Goal: Task Accomplishment & Management: Use online tool/utility

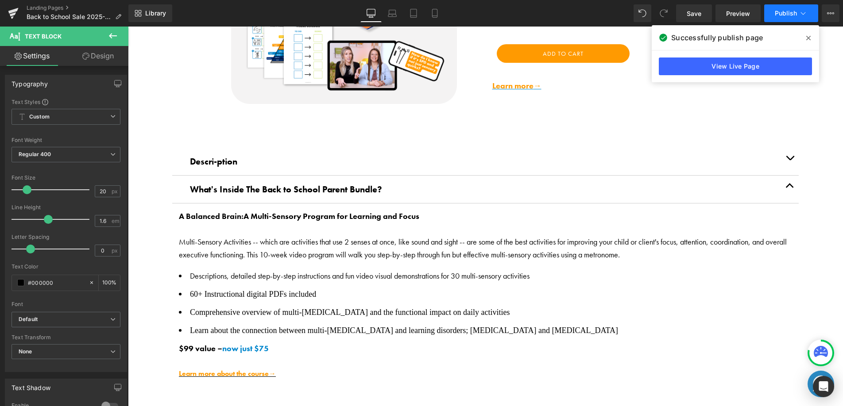
click at [777, 15] on span "Publish" at bounding box center [786, 13] width 22 height 7
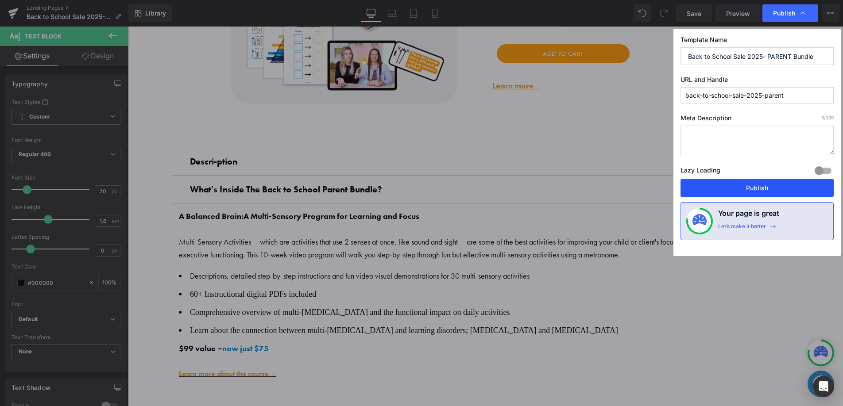
click at [738, 183] on button "Publish" at bounding box center [756, 188] width 153 height 18
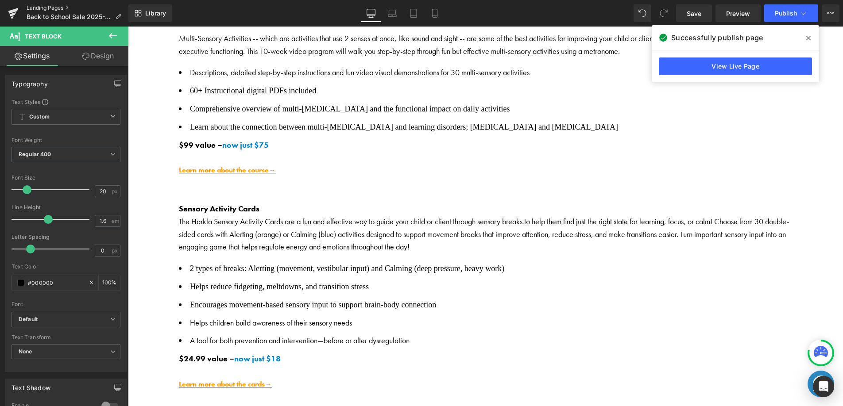
scroll to position [312, 0]
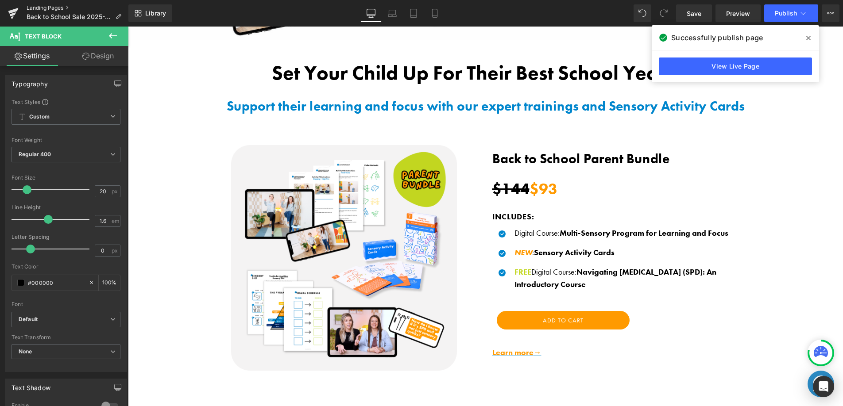
click at [43, 10] on link "Landing Pages" at bounding box center [78, 7] width 102 height 7
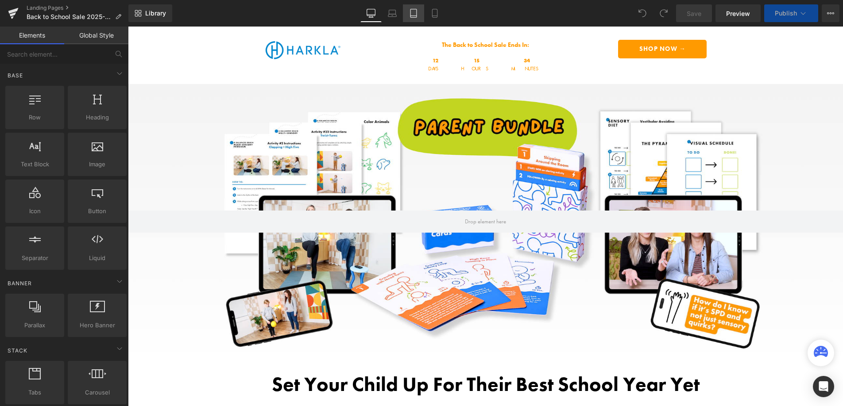
click at [411, 15] on icon at bounding box center [413, 13] width 9 height 9
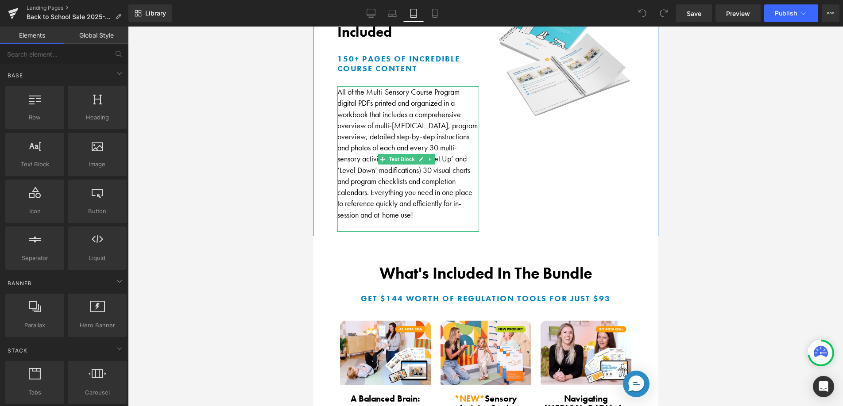
scroll to position [873, 0]
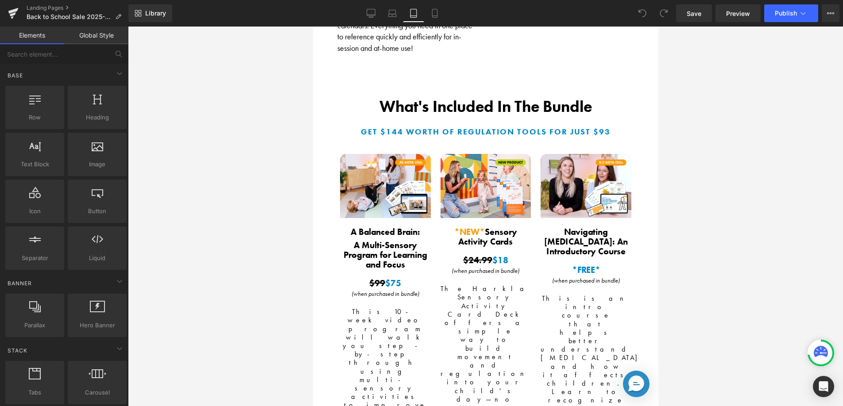
click at [431, 26] on div "Library Tablet Desktop Laptop Tablet Mobile Save Preview Publish Scheduled View…" at bounding box center [485, 13] width 714 height 27
click at [433, 19] on link "Mobile" at bounding box center [434, 13] width 21 height 18
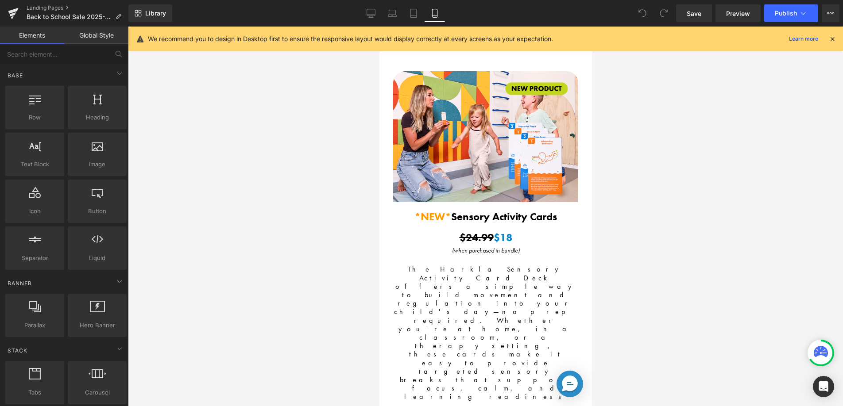
scroll to position [1492, 0]
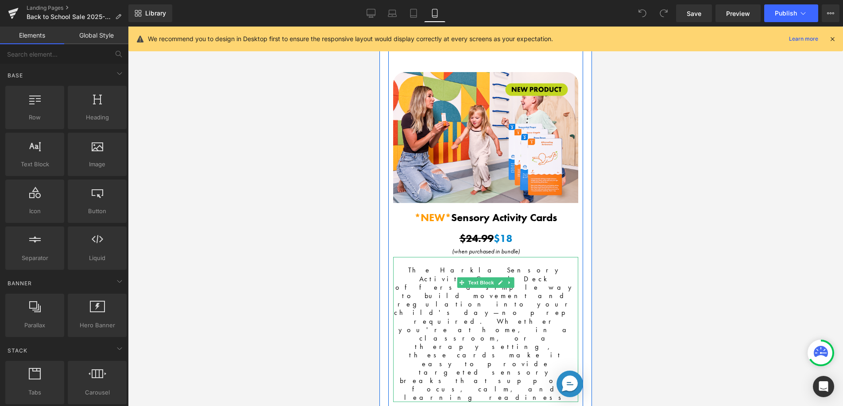
click at [442, 289] on span "The Harkla Sensory Activity Card Deck offers a simple way to build movement and…" at bounding box center [484, 334] width 183 height 137
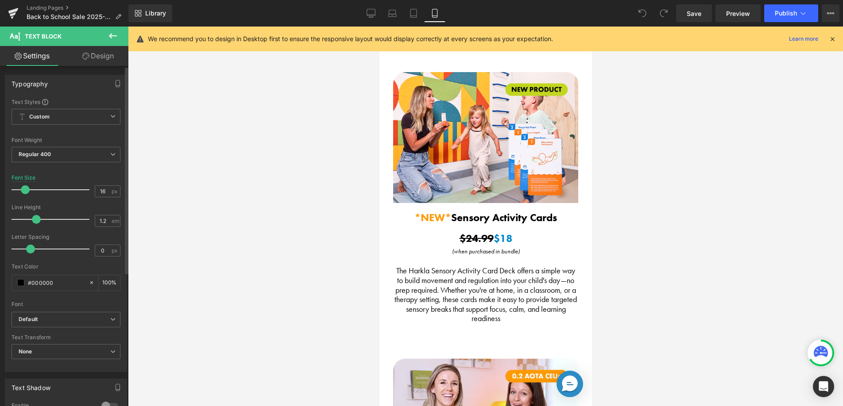
click at [24, 188] on span at bounding box center [25, 189] width 9 height 9
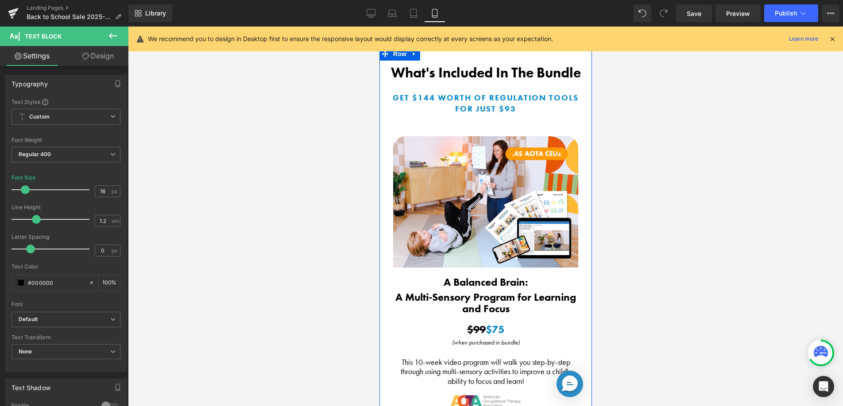
scroll to position [982, 0]
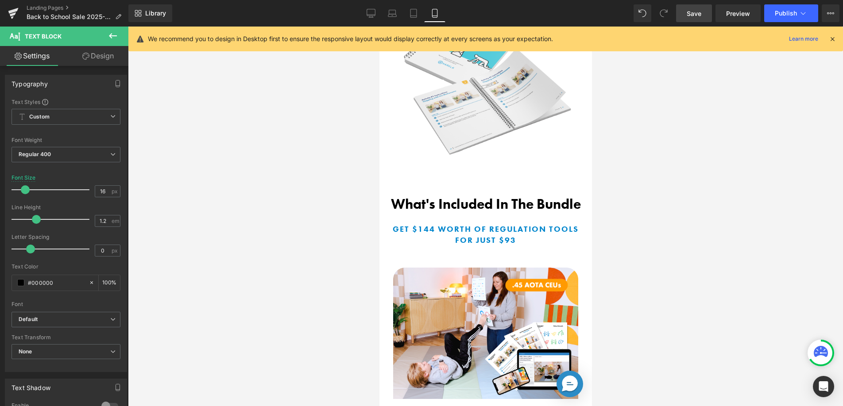
click at [687, 15] on span "Save" at bounding box center [693, 13] width 15 height 9
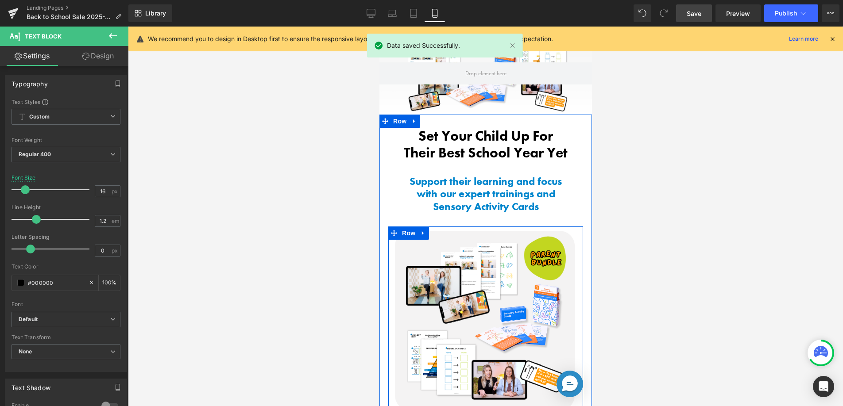
scroll to position [0, 0]
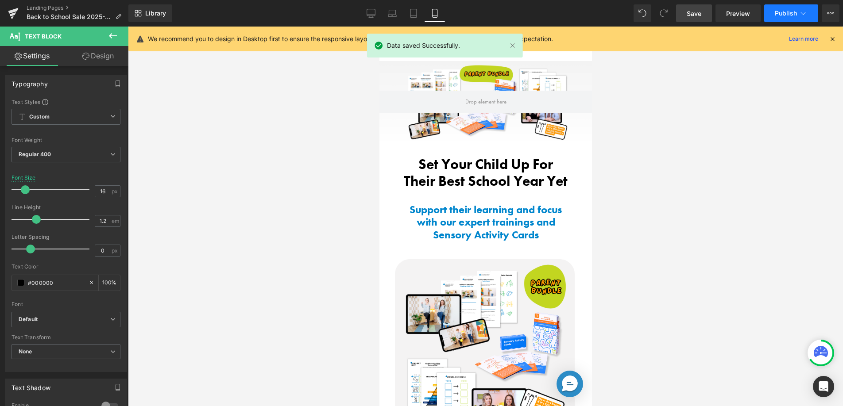
click at [791, 9] on button "Publish" at bounding box center [791, 13] width 54 height 18
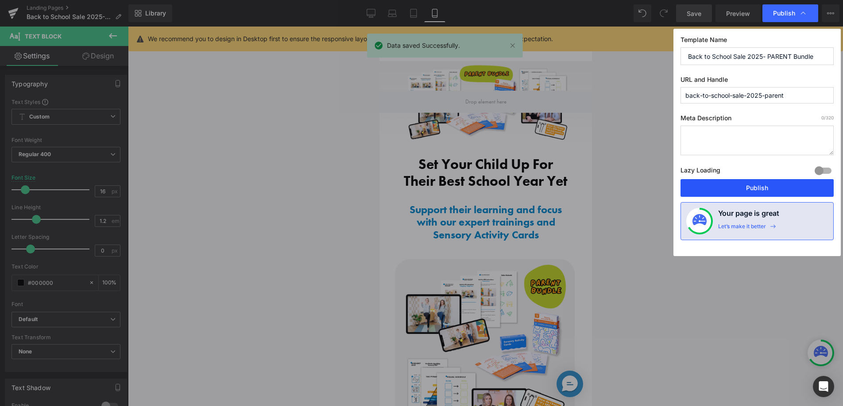
click at [727, 188] on button "Publish" at bounding box center [756, 188] width 153 height 18
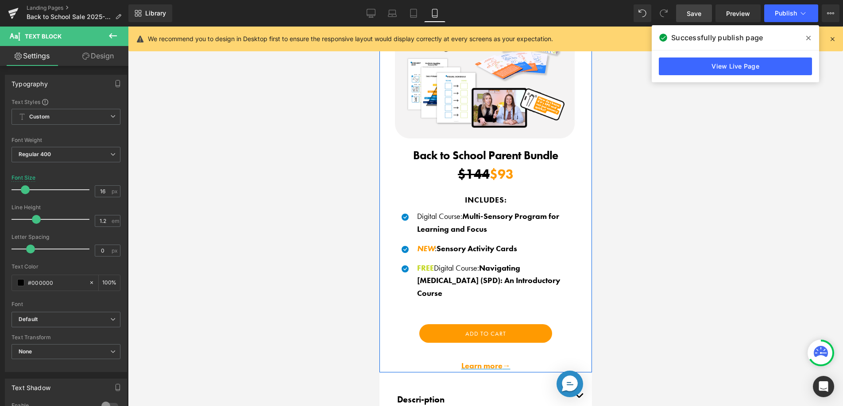
scroll to position [303, 0]
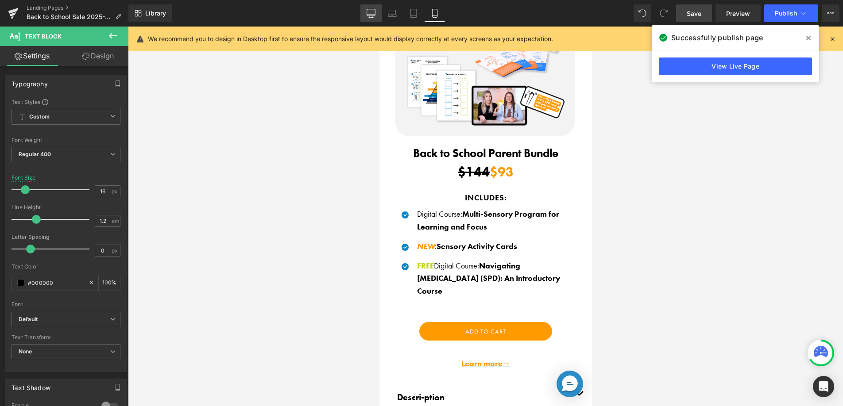
click at [371, 12] on icon at bounding box center [370, 13] width 9 height 9
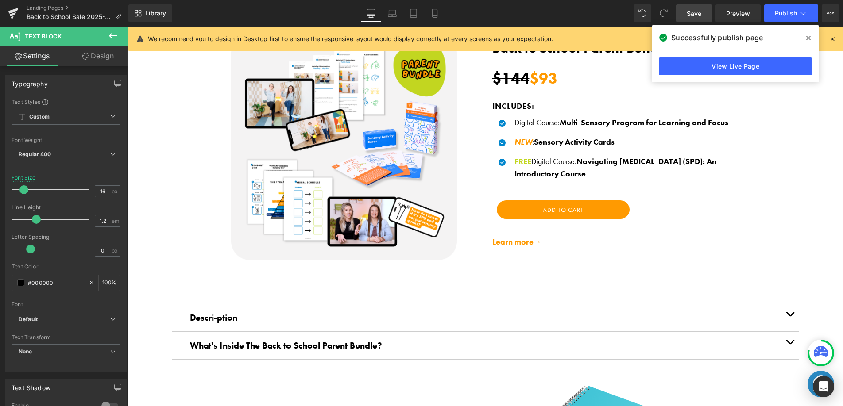
scroll to position [428, 0]
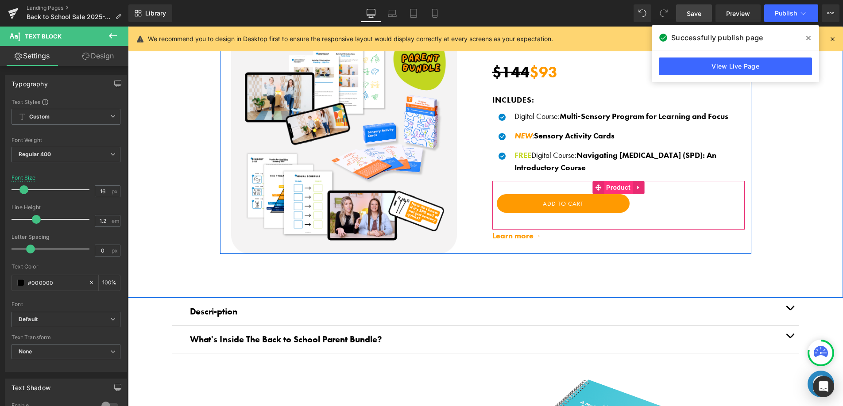
click at [607, 189] on span "Product" at bounding box center [618, 187] width 29 height 13
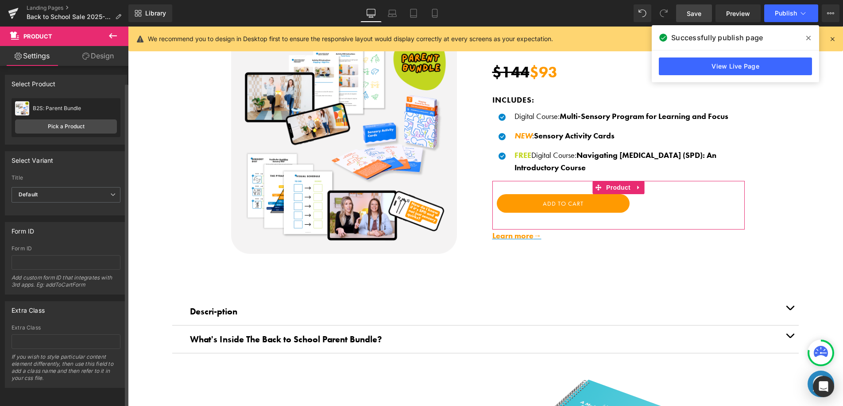
scroll to position [0, 0]
click at [96, 59] on link "Design" at bounding box center [98, 56] width 64 height 20
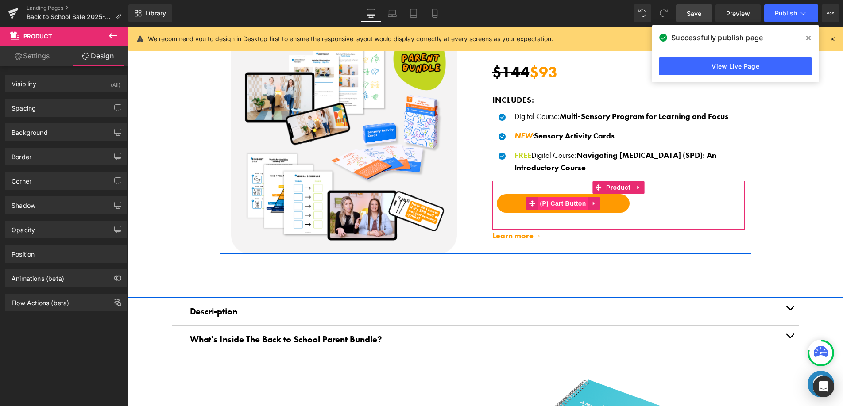
click at [559, 201] on span "(P) Cart Button" at bounding box center [562, 203] width 50 height 13
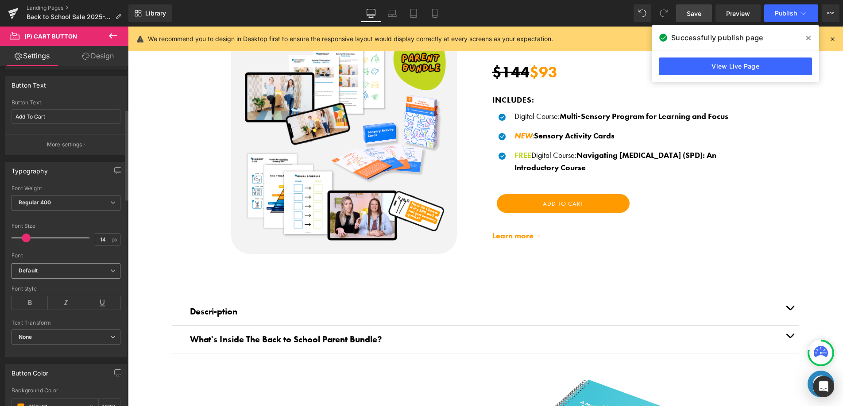
scroll to position [162, 0]
click at [56, 337] on span "None" at bounding box center [66, 336] width 109 height 15
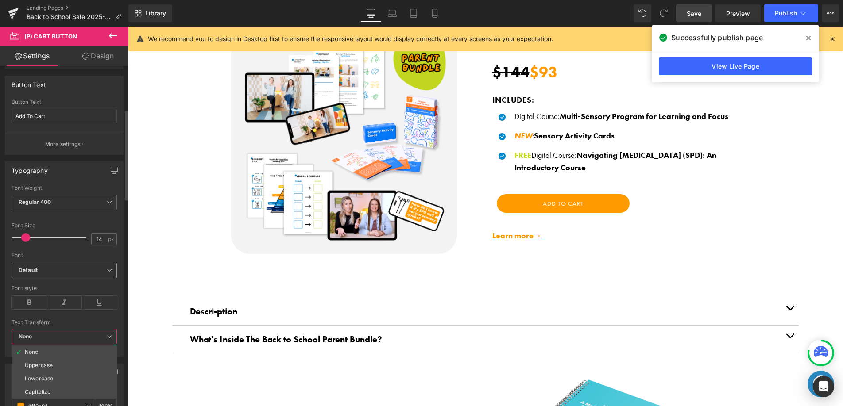
click at [53, 267] on b "Default" at bounding box center [63, 271] width 88 height 8
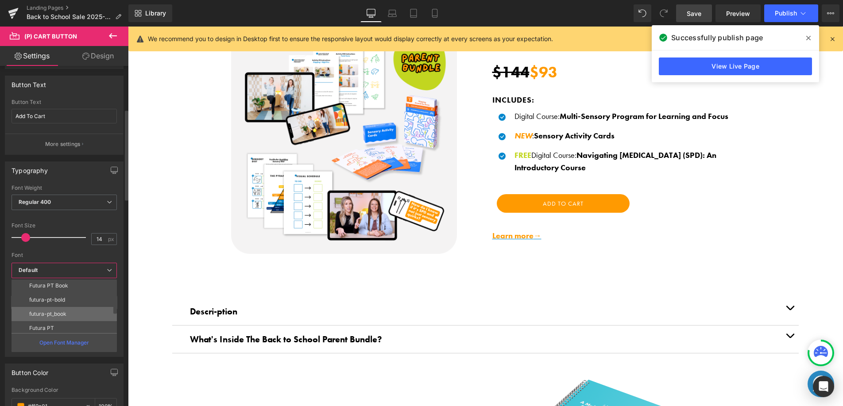
scroll to position [74, 0]
click at [66, 295] on li "futura-pt-bold" at bounding box center [66, 297] width 109 height 14
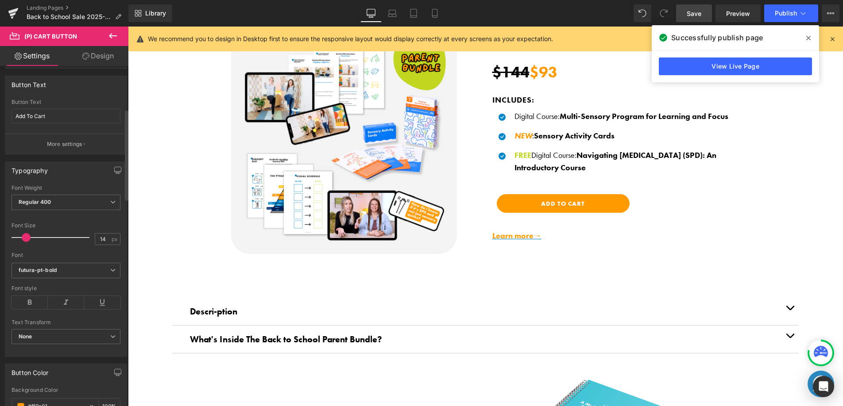
scroll to position [161, 0]
click at [29, 238] on span at bounding box center [27, 239] width 9 height 9
click at [704, 15] on link "Save" at bounding box center [694, 13] width 36 height 18
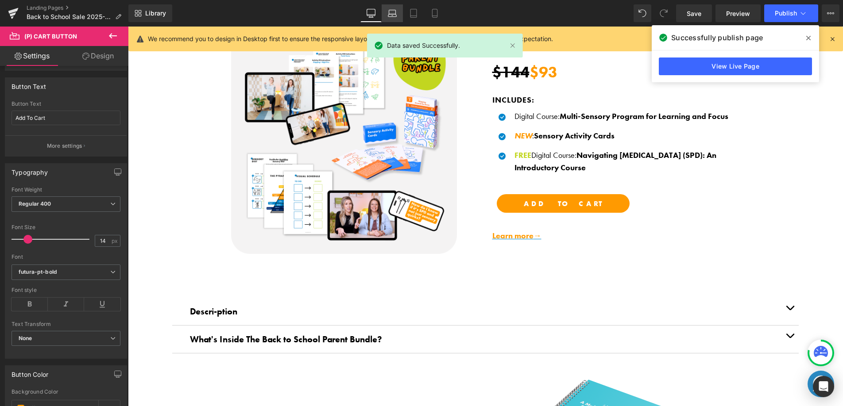
click at [399, 11] on link "Laptop" at bounding box center [392, 13] width 21 height 18
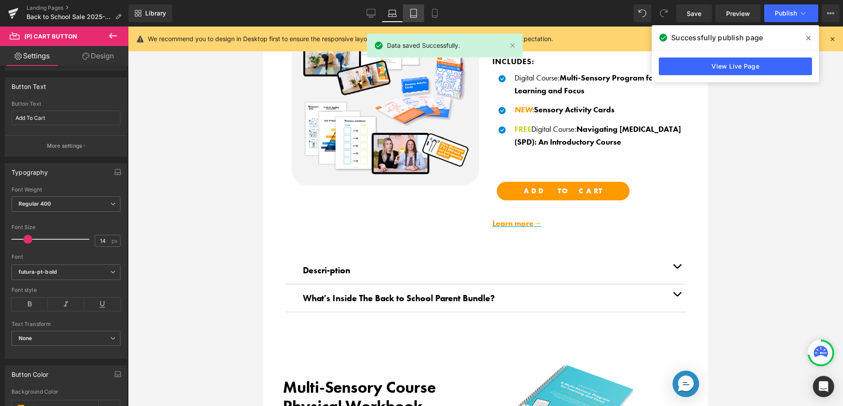
click at [409, 14] on link "Tablet" at bounding box center [413, 13] width 21 height 18
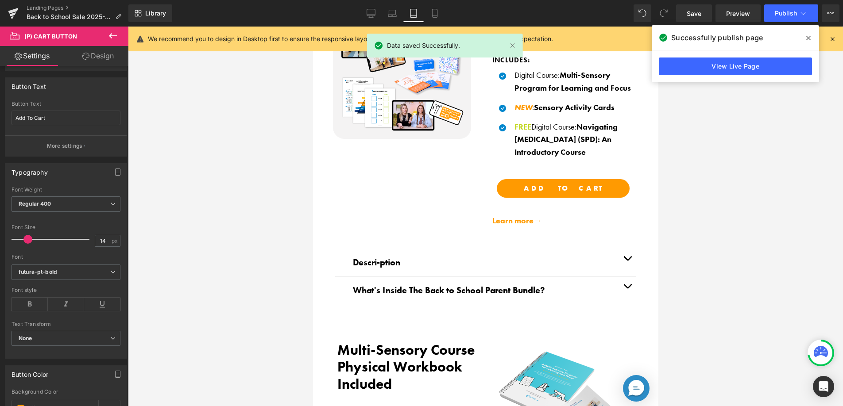
scroll to position [309, 0]
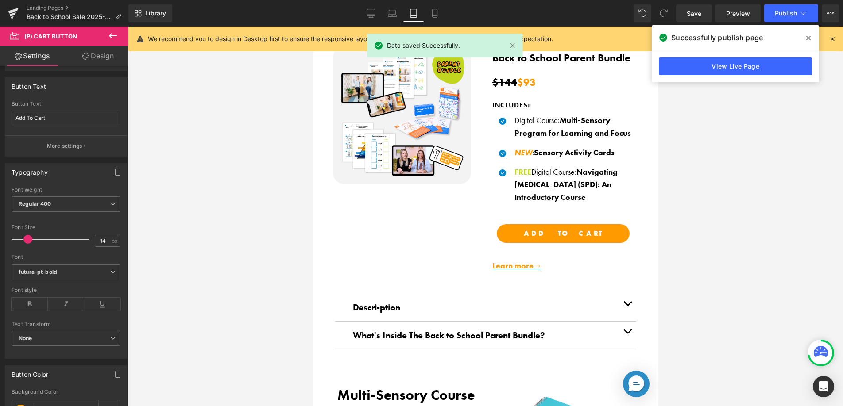
click at [421, 15] on link "Tablet" at bounding box center [413, 13] width 21 height 18
click at [433, 15] on icon at bounding box center [434, 13] width 9 height 9
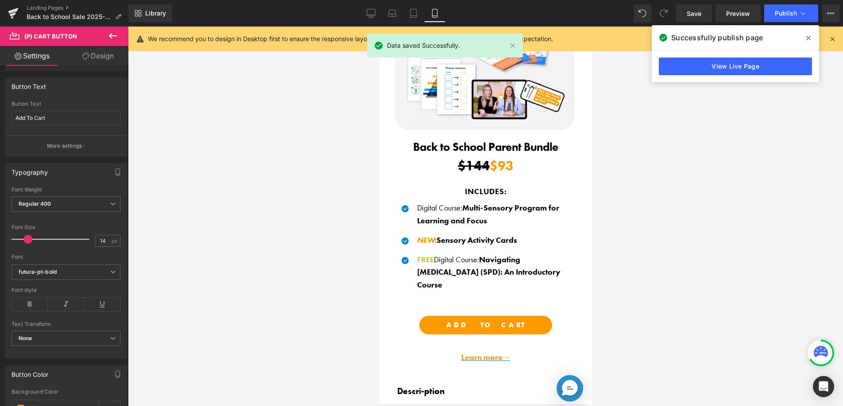
scroll to position [430, 0]
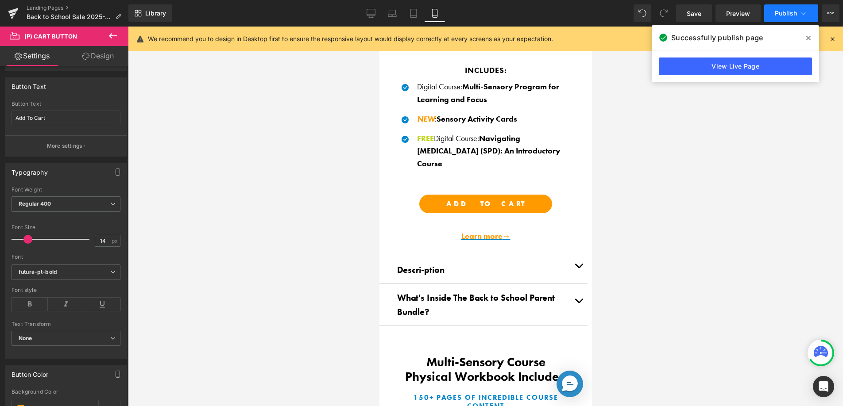
click at [802, 14] on icon at bounding box center [802, 13] width 9 height 9
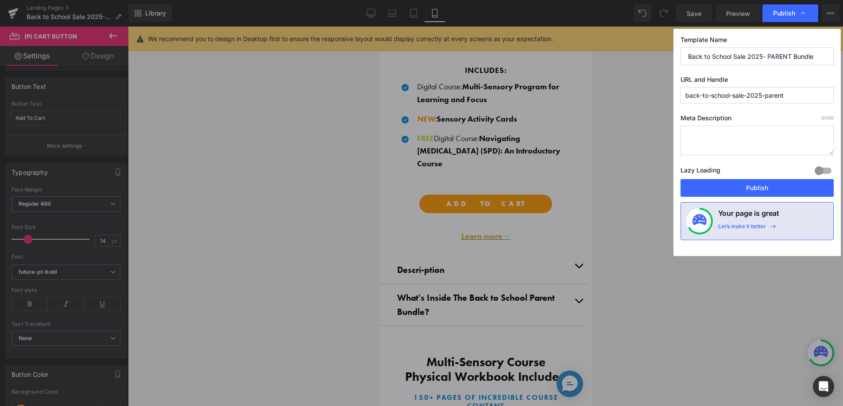
drag, startPoint x: 516, startPoint y: 9, endPoint x: 493, endPoint y: 12, distance: 22.7
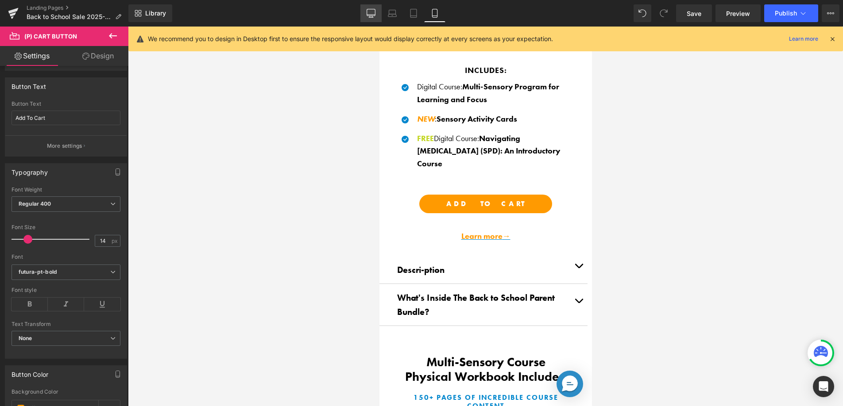
click at [370, 13] on icon at bounding box center [370, 13] width 9 height 9
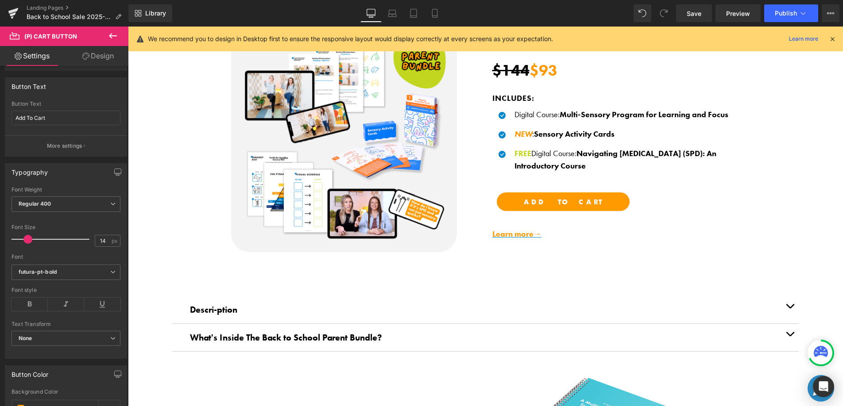
scroll to position [428, 0]
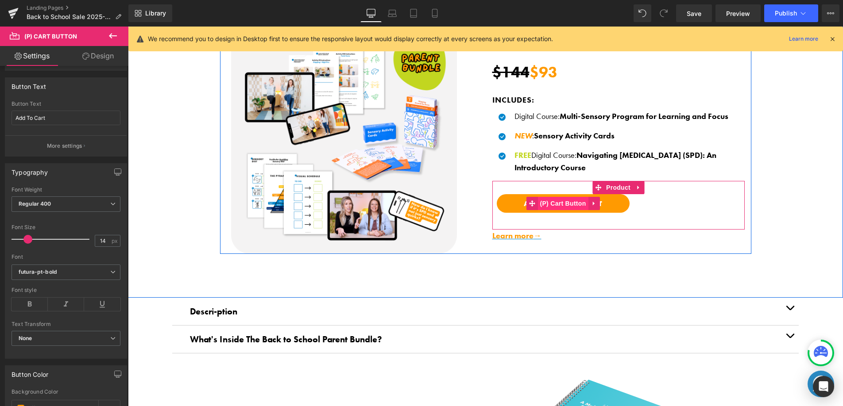
click at [558, 202] on span "(P) Cart Button" at bounding box center [562, 203] width 50 height 13
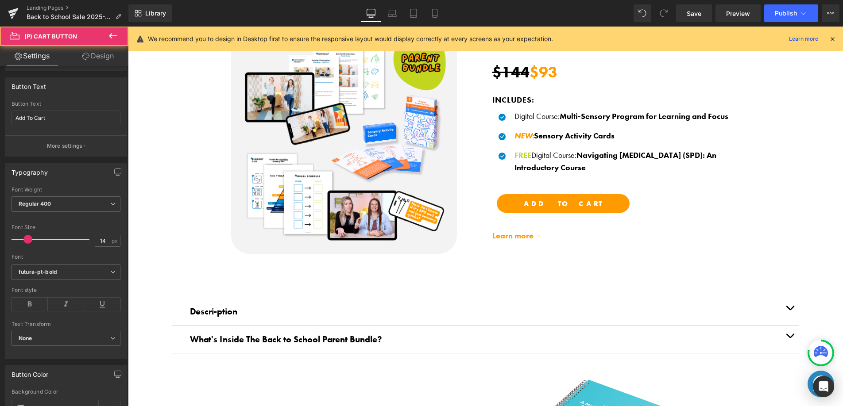
click at [96, 48] on link "Design" at bounding box center [98, 56] width 64 height 20
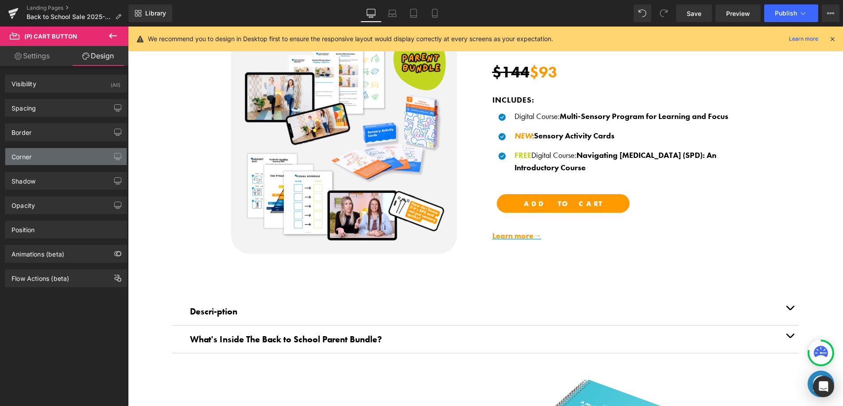
click at [72, 153] on div "Corner" at bounding box center [65, 156] width 121 height 17
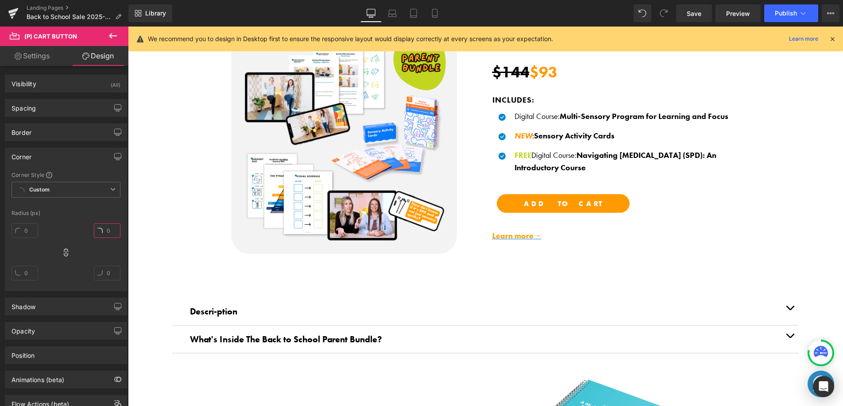
drag, startPoint x: 109, startPoint y: 230, endPoint x: 95, endPoint y: 228, distance: 13.8
click at [96, 229] on input "text" at bounding box center [107, 231] width 27 height 15
drag, startPoint x: 111, startPoint y: 231, endPoint x: 96, endPoint y: 227, distance: 16.1
click at [96, 227] on input "text" at bounding box center [107, 231] width 27 height 15
type input "6"
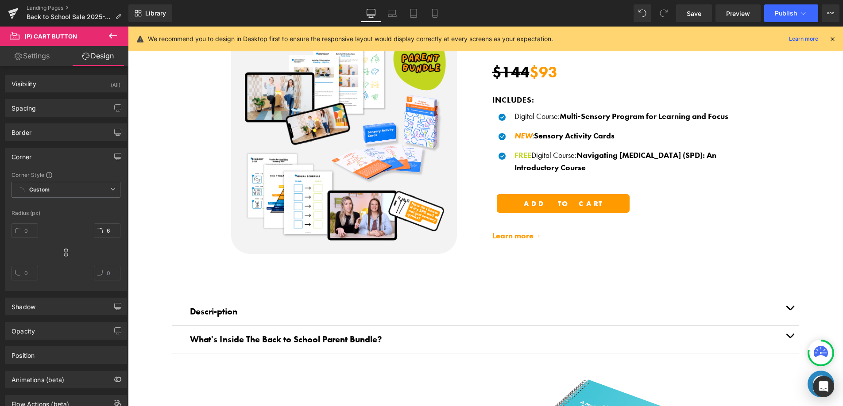
click at [716, 12] on link "Preview" at bounding box center [737, 13] width 45 height 18
click at [692, 15] on span "Save" at bounding box center [693, 13] width 15 height 9
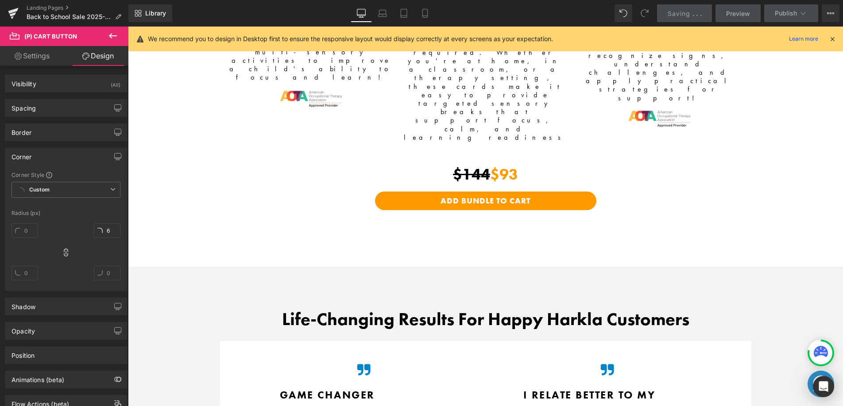
scroll to position [1349, 0]
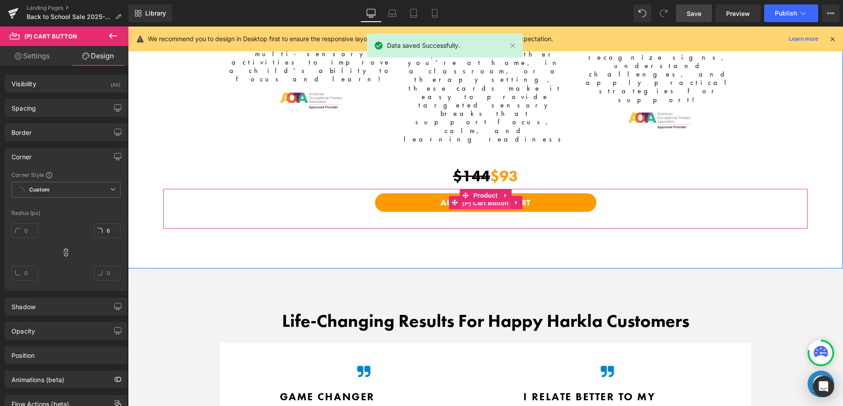
click at [479, 197] on span "(P) Cart Button" at bounding box center [485, 203] width 50 height 13
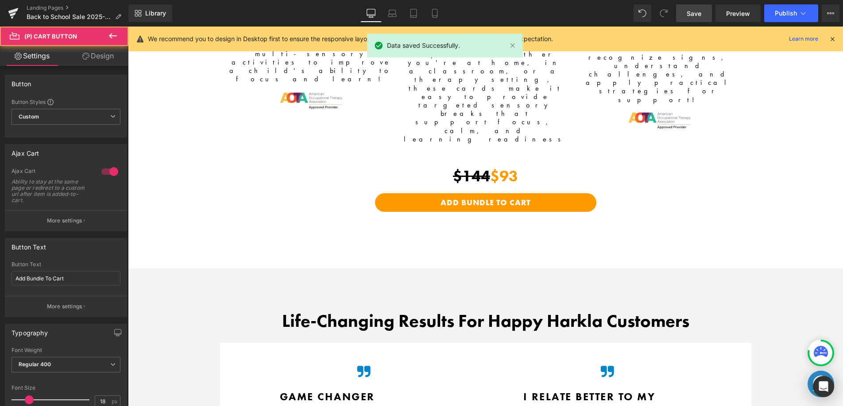
drag, startPoint x: 108, startPoint y: 55, endPoint x: 81, endPoint y: 77, distance: 34.2
click at [108, 55] on link "Design" at bounding box center [98, 56] width 64 height 20
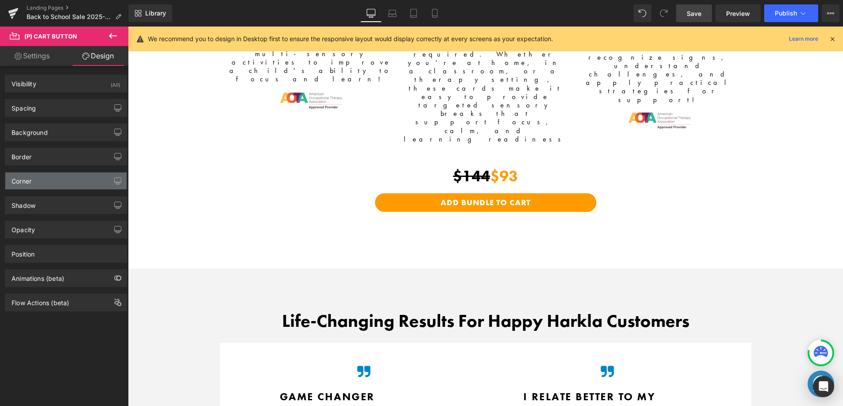
click at [59, 180] on div "Corner" at bounding box center [65, 181] width 121 height 17
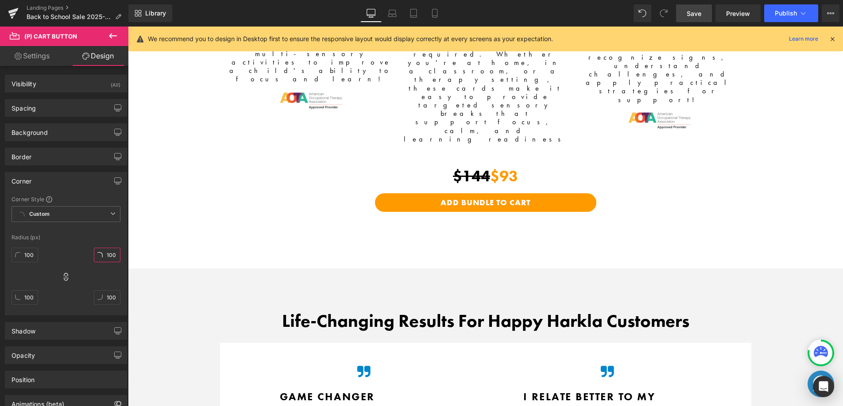
drag, startPoint x: 110, startPoint y: 254, endPoint x: 99, endPoint y: 253, distance: 11.1
click at [99, 253] on input "100" at bounding box center [107, 255] width 27 height 15
type input "6"
click at [696, 16] on span "Save" at bounding box center [693, 13] width 15 height 9
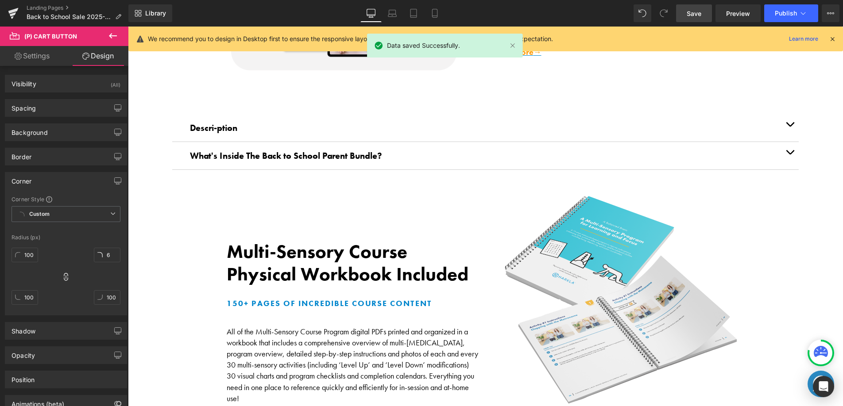
scroll to position [0, 0]
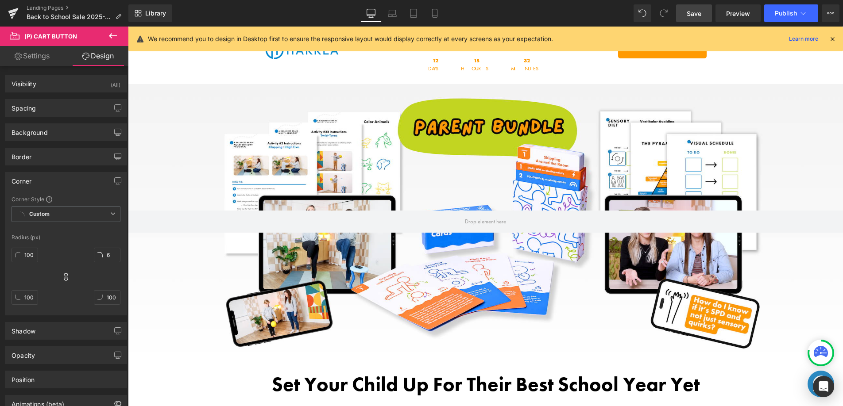
click at [702, 8] on link "Save" at bounding box center [694, 13] width 36 height 18
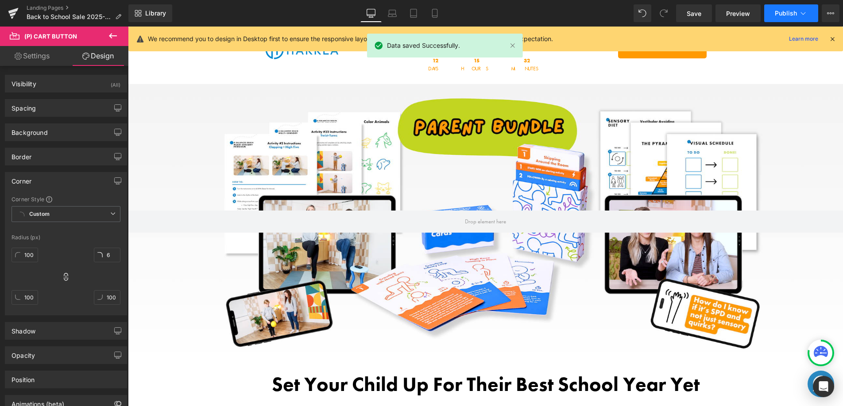
click at [783, 16] on span "Publish" at bounding box center [786, 13] width 22 height 7
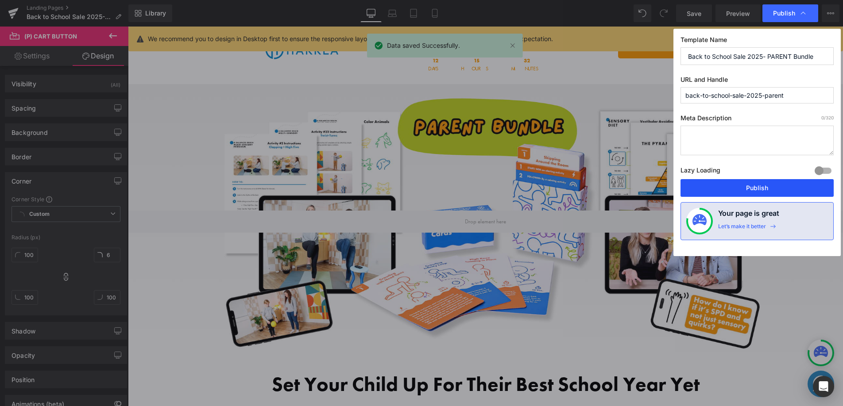
drag, startPoint x: 750, startPoint y: 190, endPoint x: 622, endPoint y: 164, distance: 130.6
click at [750, 190] on button "Publish" at bounding box center [756, 188] width 153 height 18
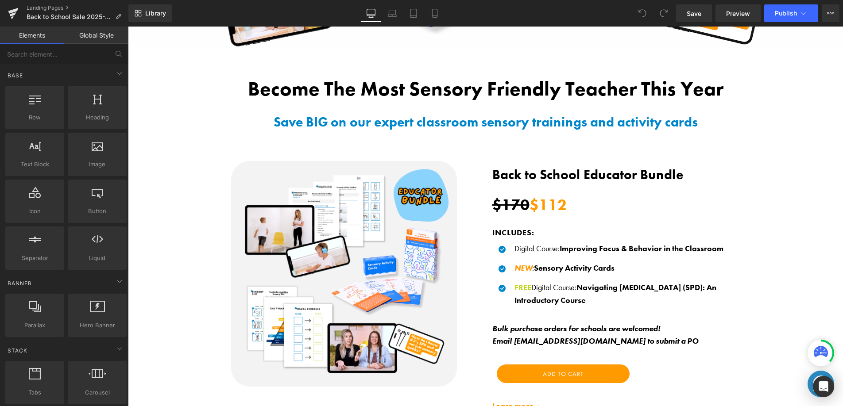
scroll to position [336, 0]
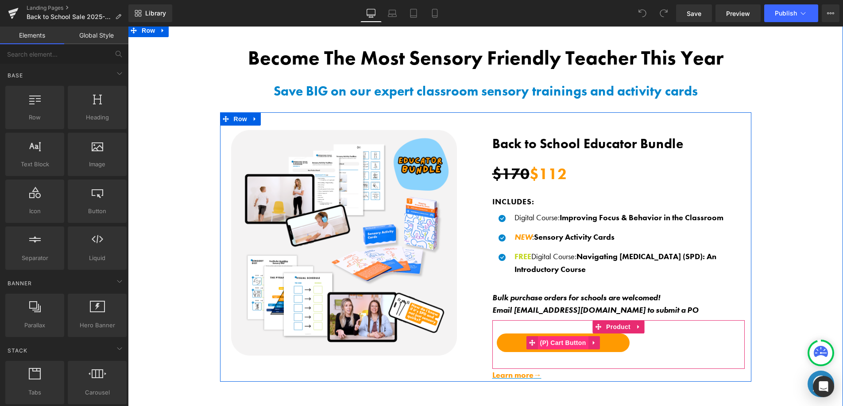
click at [557, 342] on span "(P) Cart Button" at bounding box center [562, 342] width 50 height 13
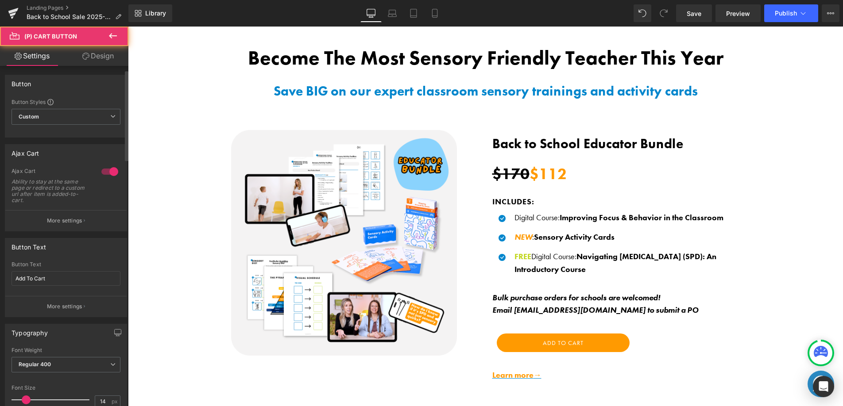
scroll to position [178, 0]
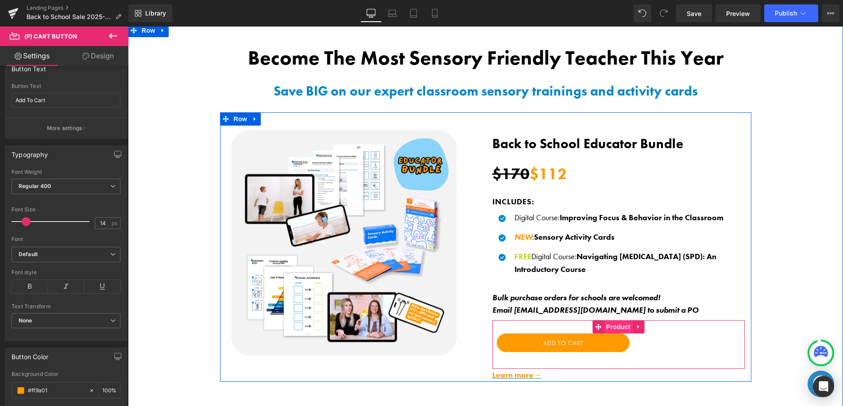
click at [609, 324] on span "Product" at bounding box center [618, 326] width 29 height 13
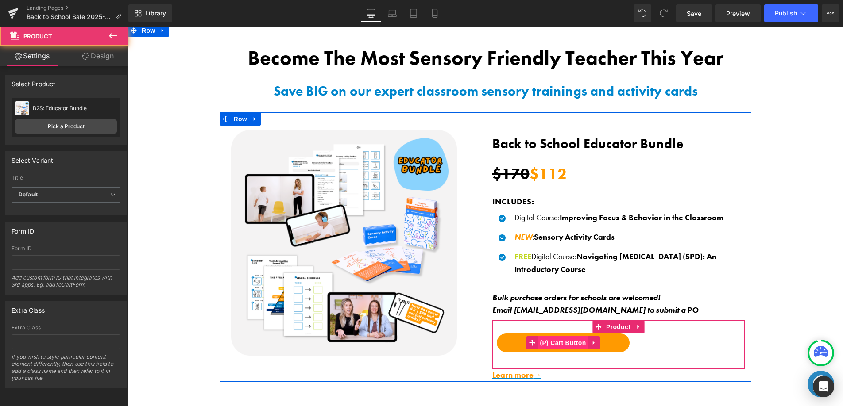
click at [566, 338] on span "(P) Cart Button" at bounding box center [562, 342] width 50 height 13
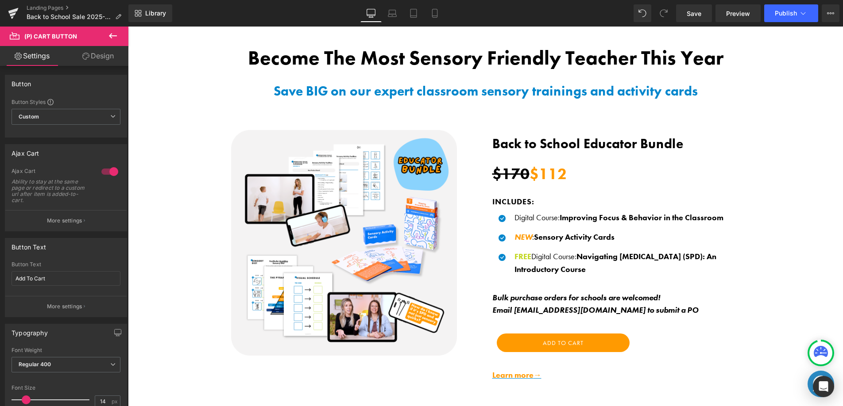
click at [115, 56] on link "Design" at bounding box center [98, 56] width 64 height 20
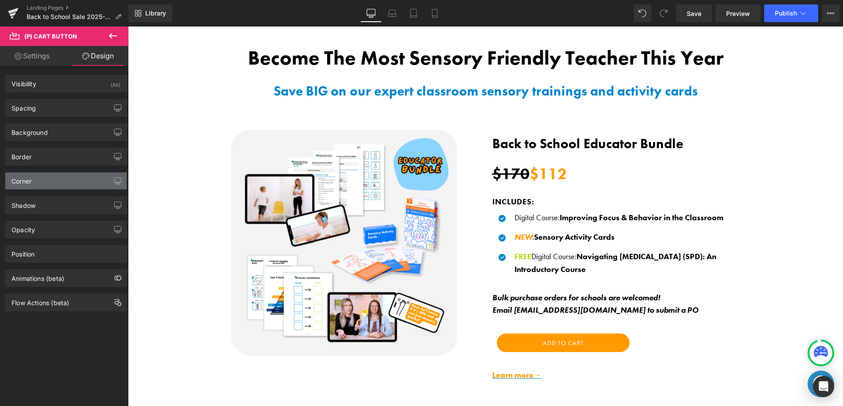
click at [73, 178] on div "Corner" at bounding box center [65, 181] width 121 height 17
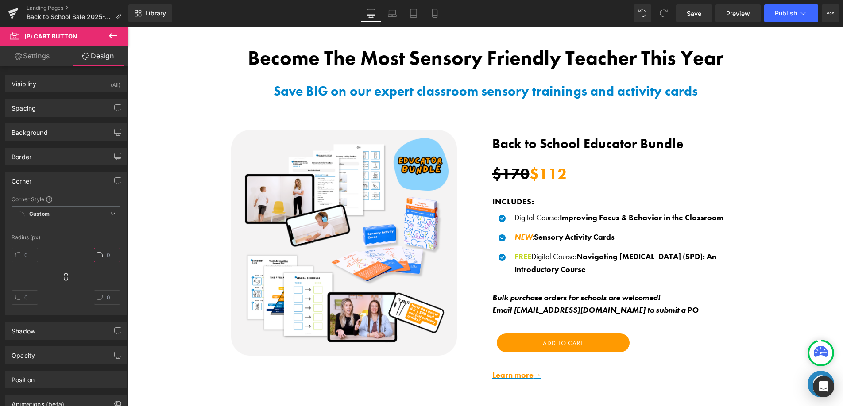
drag, startPoint x: 113, startPoint y: 254, endPoint x: 103, endPoint y: 253, distance: 9.8
click at [103, 253] on input "text" at bounding box center [107, 255] width 27 height 15
type input "6"
click at [46, 50] on link "Settings" at bounding box center [32, 56] width 64 height 20
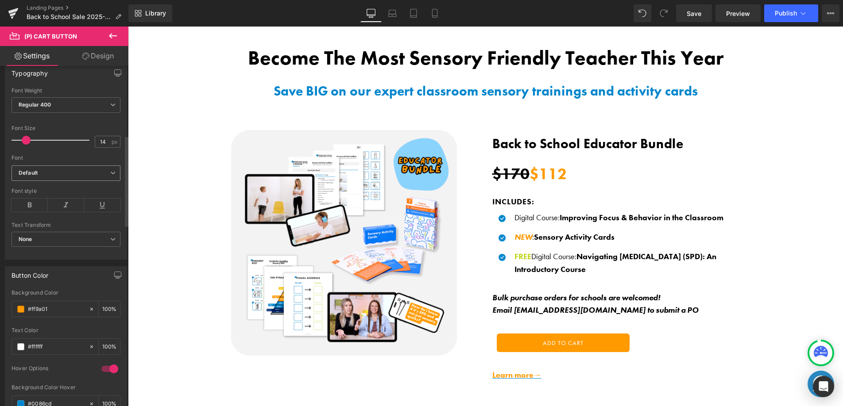
scroll to position [262, 0]
click at [27, 136] on span at bounding box center [27, 138] width 9 height 9
click at [66, 171] on b "Default" at bounding box center [65, 172] width 92 height 8
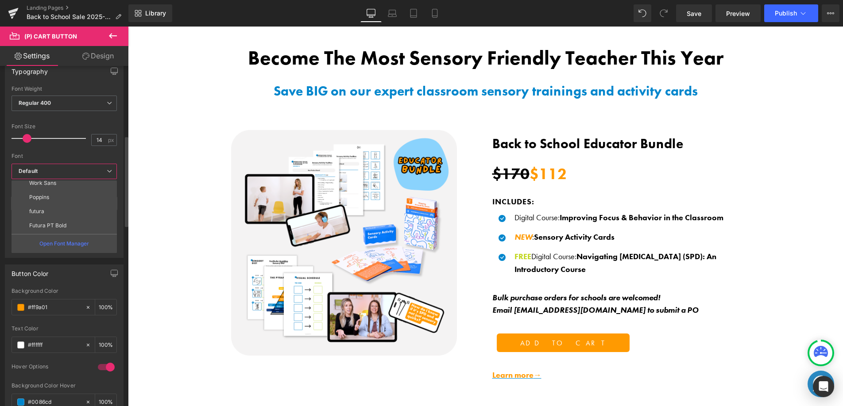
scroll to position [71, 0]
click at [65, 204] on p "futura-pt-bold" at bounding box center [47, 201] width 36 height 6
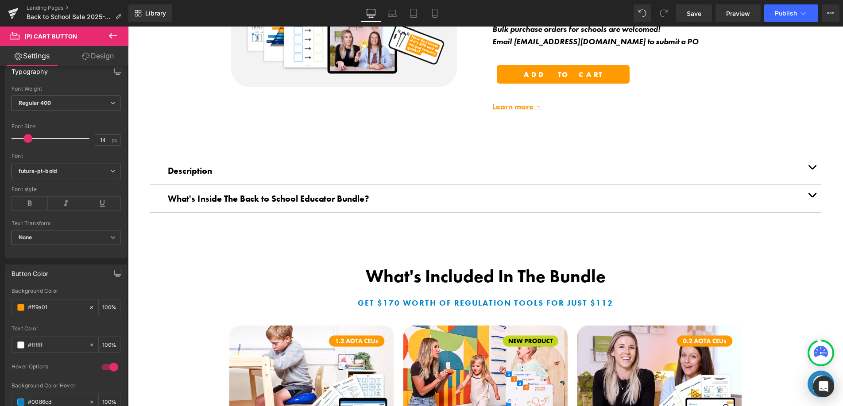
scroll to position [606, 0]
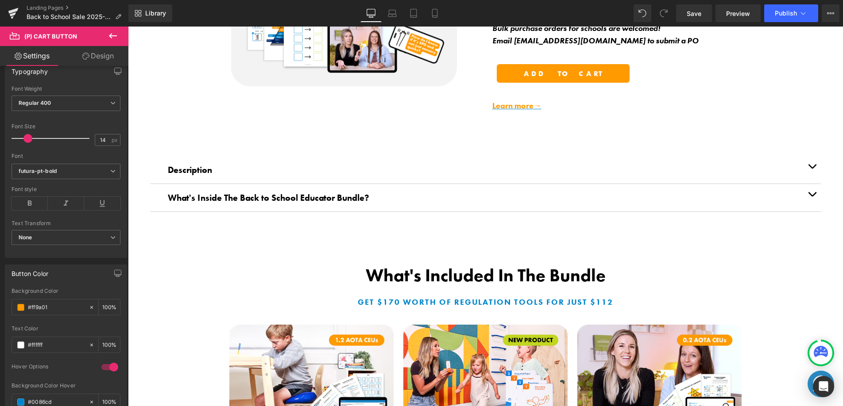
click at [752, 165] on p "Description" at bounding box center [485, 170] width 635 height 14
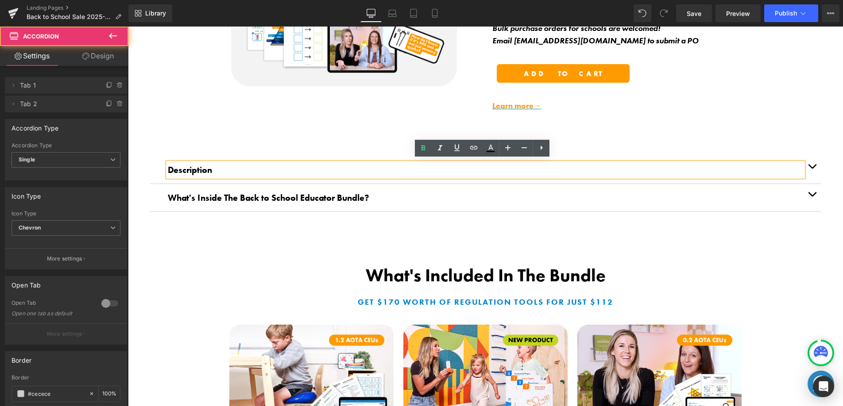
click at [812, 169] on span "button" at bounding box center [812, 169] width 0 height 0
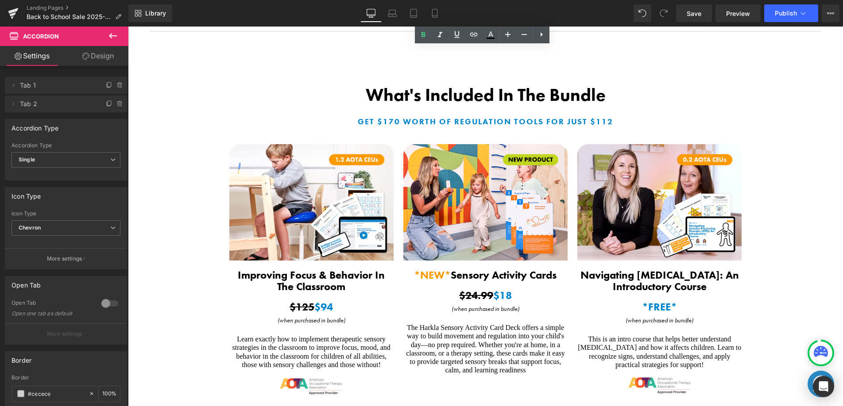
scroll to position [995, 0]
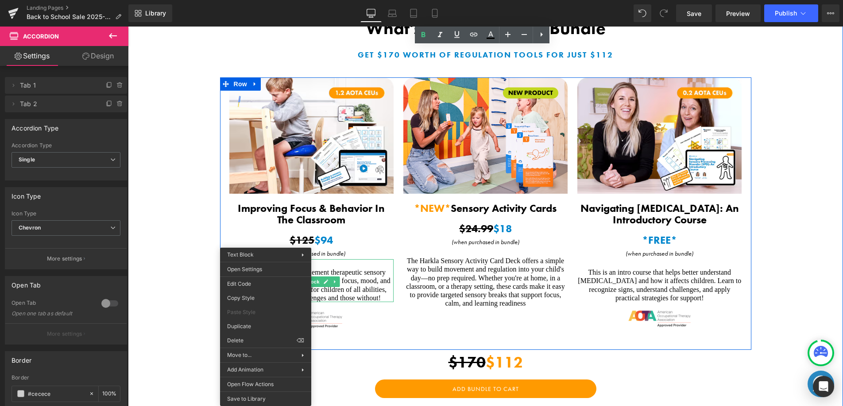
drag, startPoint x: 266, startPoint y: 282, endPoint x: 394, endPoint y: 309, distance: 131.1
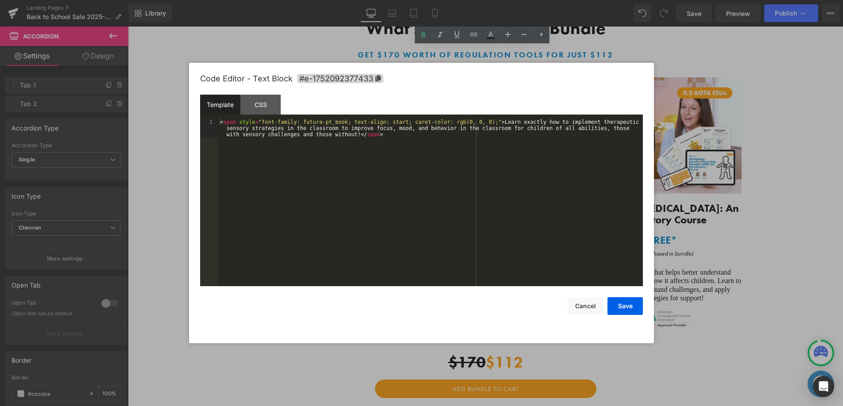
click at [258, 0] on div "(P) Cart Button You are previewing how the will restyle your page. You can not …" at bounding box center [421, 0] width 843 height 0
drag, startPoint x: 349, startPoint y: 121, endPoint x: 305, endPoint y: 122, distance: 44.3
click at [305, 122] on div "< span style = "font-family: futura-pt_book; text-align: start; caret-color: rg…" at bounding box center [430, 221] width 424 height 204
click at [346, 122] on div "< span style = "font-family: ; text-align: start; caret-color: rgb(0, 0, 0);" >…" at bounding box center [430, 221] width 424 height 204
drag, startPoint x: 618, startPoint y: 309, endPoint x: 609, endPoint y: 308, distance: 8.5
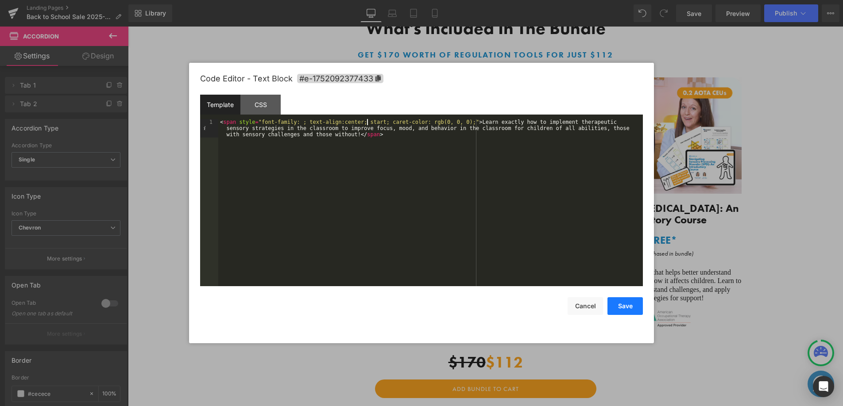
click at [618, 310] on button "Save" at bounding box center [624, 306] width 35 height 18
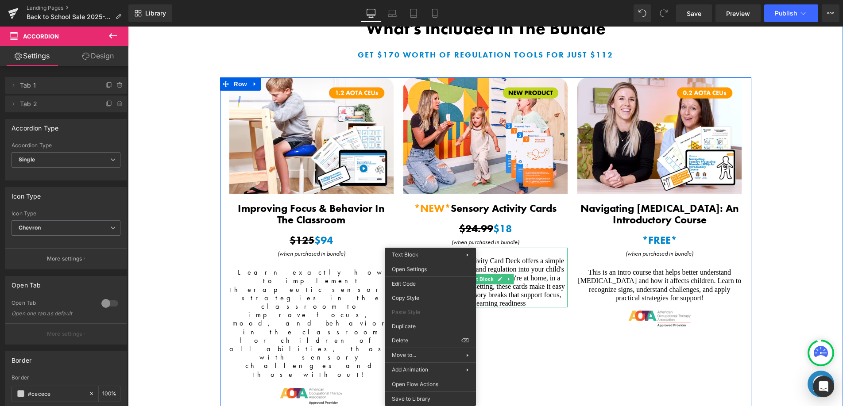
drag, startPoint x: 430, startPoint y: 278, endPoint x: 558, endPoint y: 305, distance: 130.3
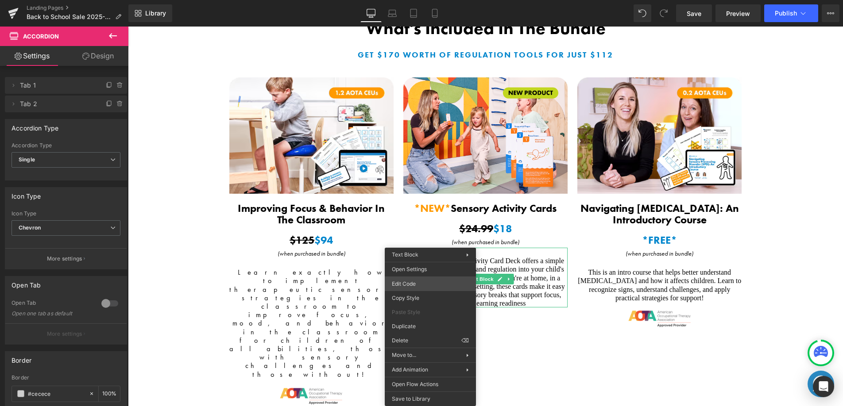
click at [418, 0] on div "(P) Cart Button You are previewing how the will restyle your page. You can not …" at bounding box center [421, 0] width 843 height 0
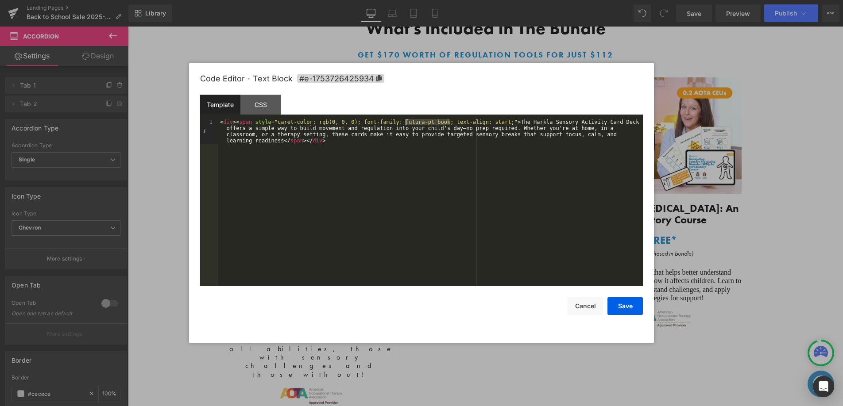
drag, startPoint x: 450, startPoint y: 122, endPoint x: 406, endPoint y: 121, distance: 43.4
click at [406, 121] on div "< div > < span style = "caret-color: rgb(0, 0, 0); font-family: futura-pt_book;…" at bounding box center [430, 227] width 424 height 217
click at [448, 122] on div "< div > < span style = "caret-color: rgb(0, 0, 0); font-family: ; text-align: s…" at bounding box center [430, 227] width 424 height 217
click at [629, 308] on button "Save" at bounding box center [624, 306] width 35 height 18
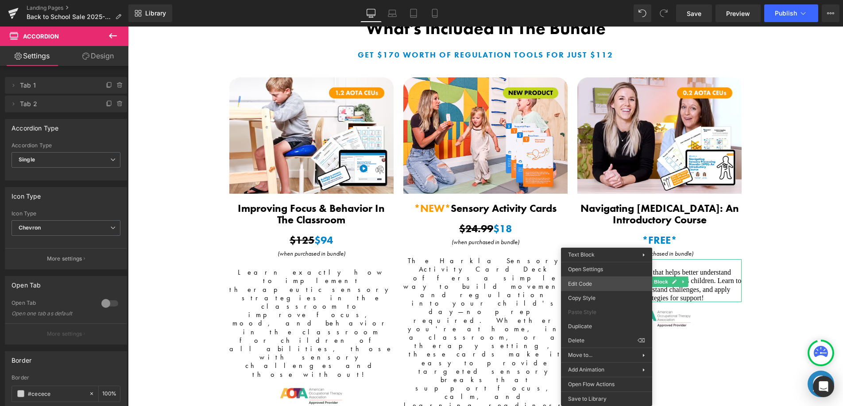
click at [594, 0] on div "(P) Cart Button You are previewing how the will restyle your page. You can not …" at bounding box center [421, 0] width 843 height 0
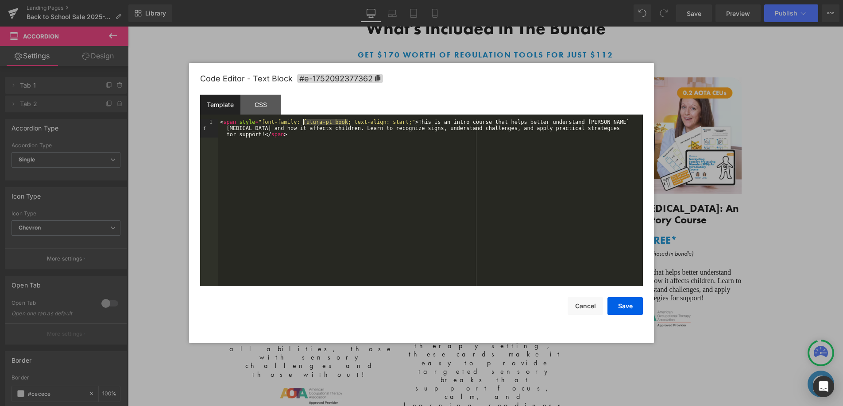
drag, startPoint x: 347, startPoint y: 122, endPoint x: 302, endPoint y: 121, distance: 44.7
click at [302, 121] on div "< span style = "font-family: futura-pt_book; text-align: start;" > This is an i…" at bounding box center [430, 221] width 424 height 204
drag, startPoint x: 345, startPoint y: 123, endPoint x: 396, endPoint y: 132, distance: 51.7
click at [346, 123] on div "< span style = "font-family: ; text-align: start;" > This is an intro course th…" at bounding box center [430, 215] width 424 height 192
click at [631, 315] on div "Code Editor - Text Block #e-1752092377362 Template CSS 1 < span style = "font-f…" at bounding box center [421, 203] width 443 height 281
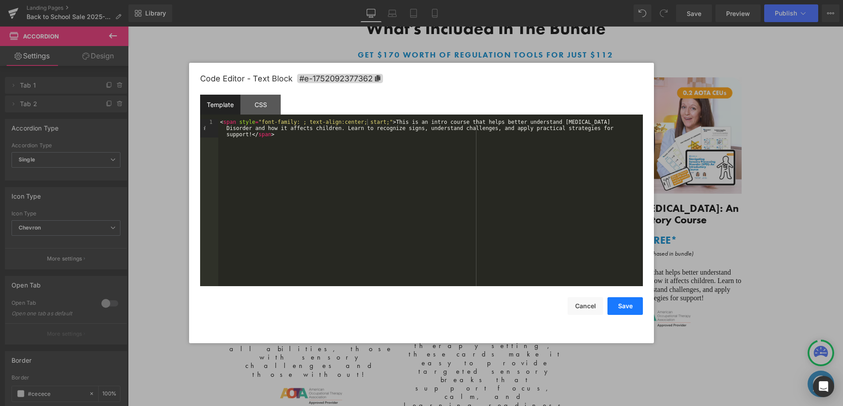
click at [629, 310] on button "Save" at bounding box center [624, 306] width 35 height 18
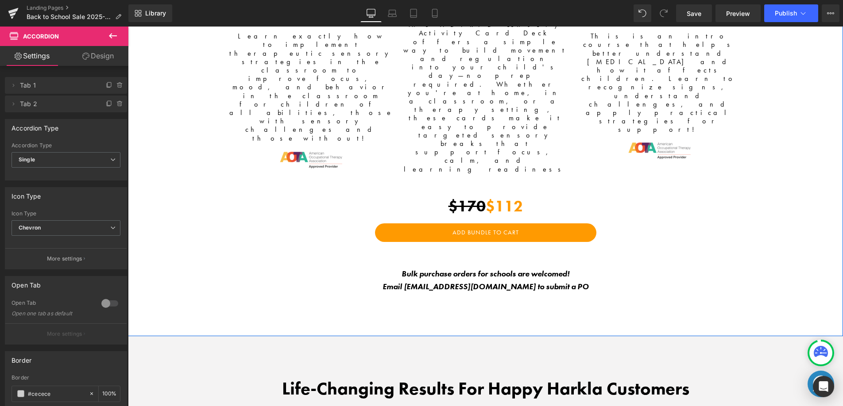
scroll to position [1230, 0]
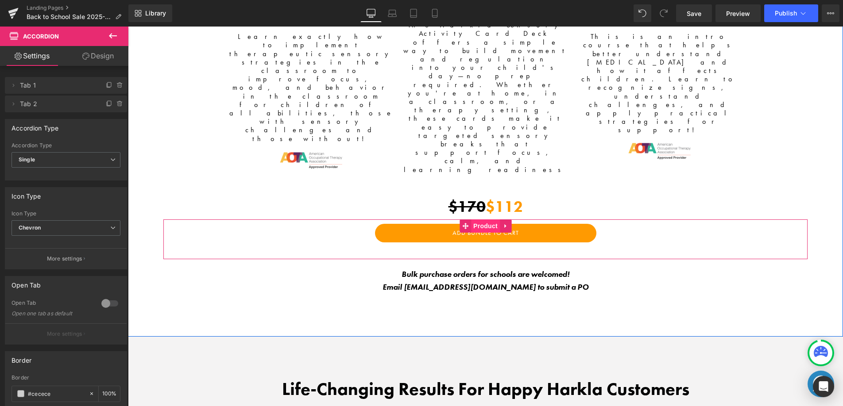
click at [480, 220] on span "Product" at bounding box center [485, 226] width 29 height 13
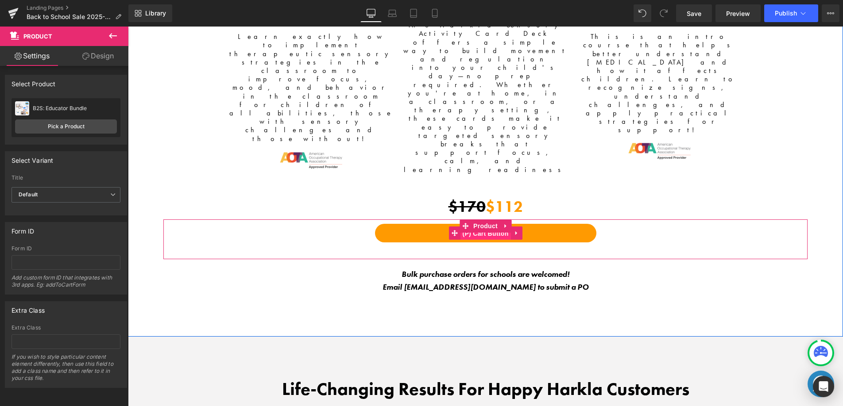
click at [484, 227] on span "(P) Cart Button" at bounding box center [485, 233] width 50 height 13
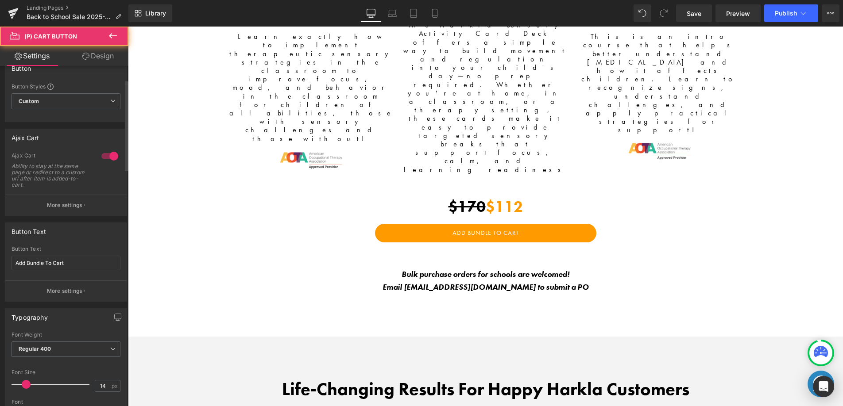
scroll to position [139, 0]
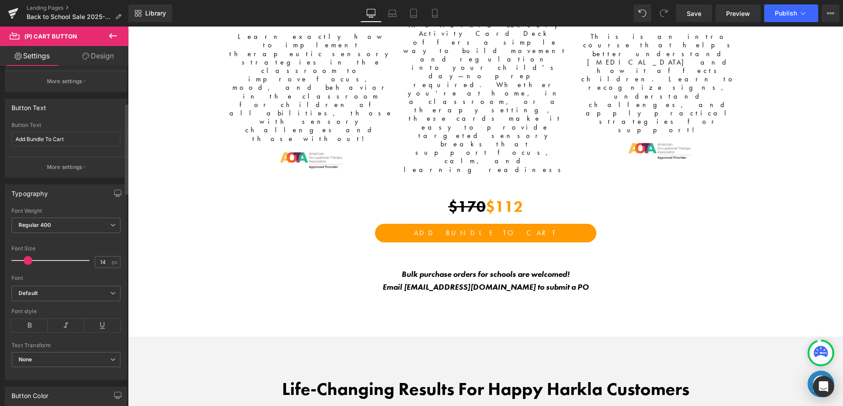
click at [26, 262] on span at bounding box center [27, 260] width 9 height 9
click at [56, 298] on span "Default" at bounding box center [66, 293] width 109 height 15
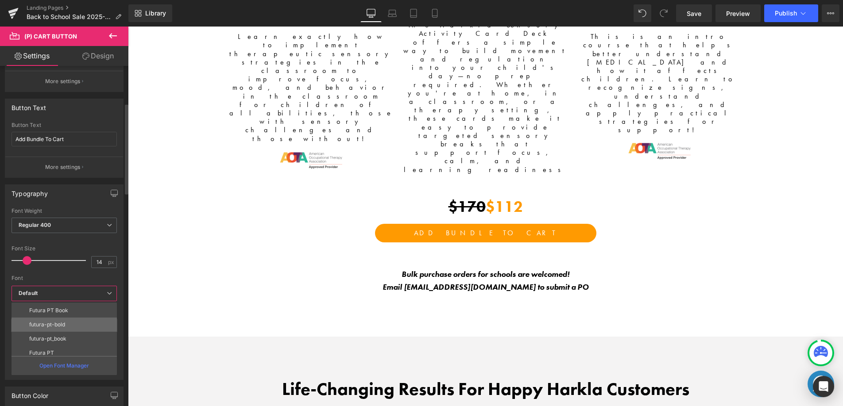
scroll to position [74, 0]
click at [69, 324] on li "futura-pt-bold" at bounding box center [66, 320] width 109 height 14
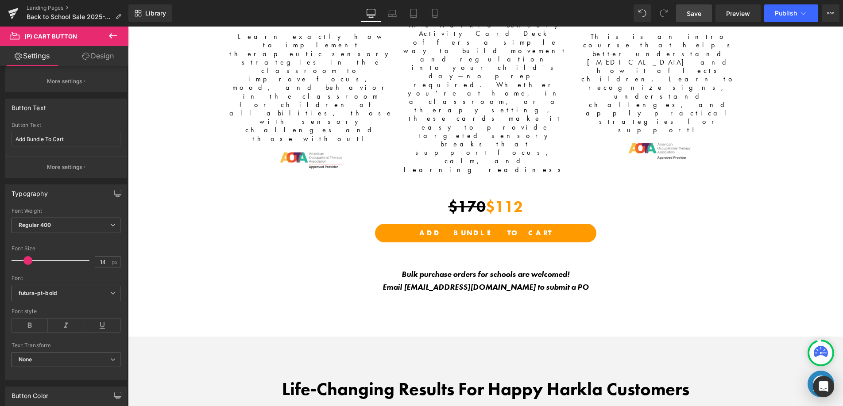
click at [690, 14] on span "Save" at bounding box center [693, 13] width 15 height 9
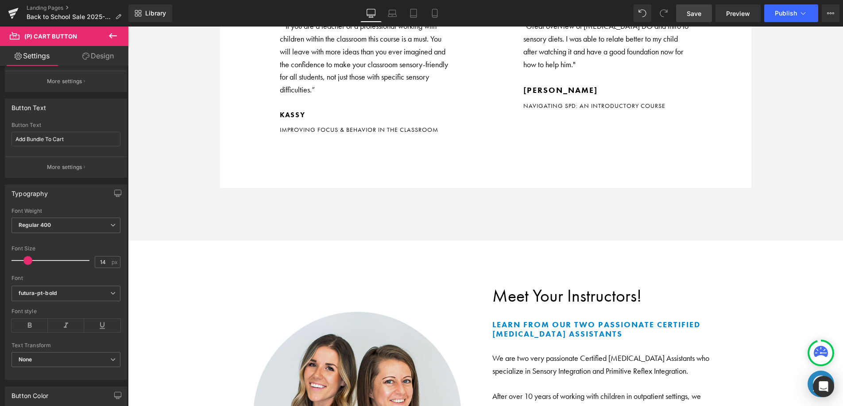
scroll to position [1752, 0]
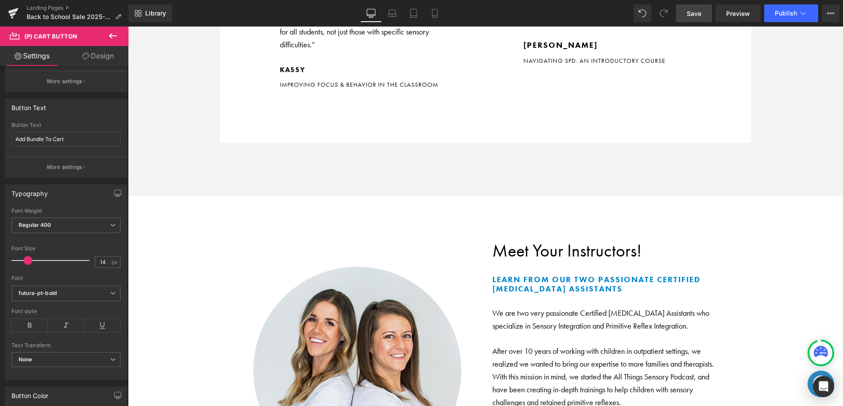
click at [550, 240] on h2 "Meet Your Instructors!" at bounding box center [607, 250] width 230 height 21
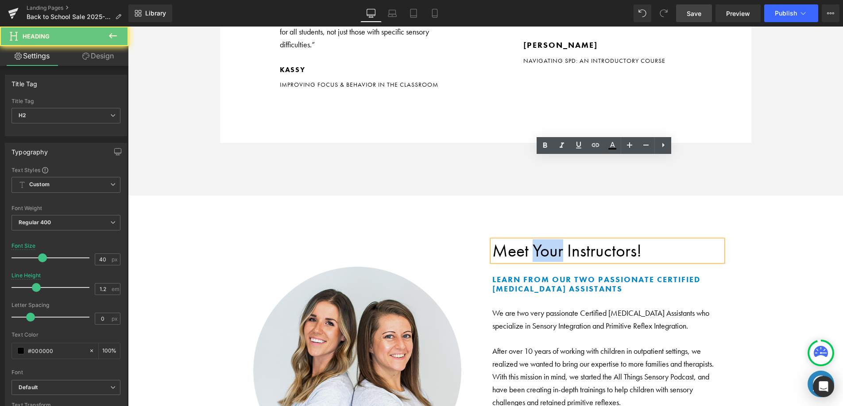
click at [550, 240] on h2 "Meet Your Instructors!" at bounding box center [607, 250] width 230 height 21
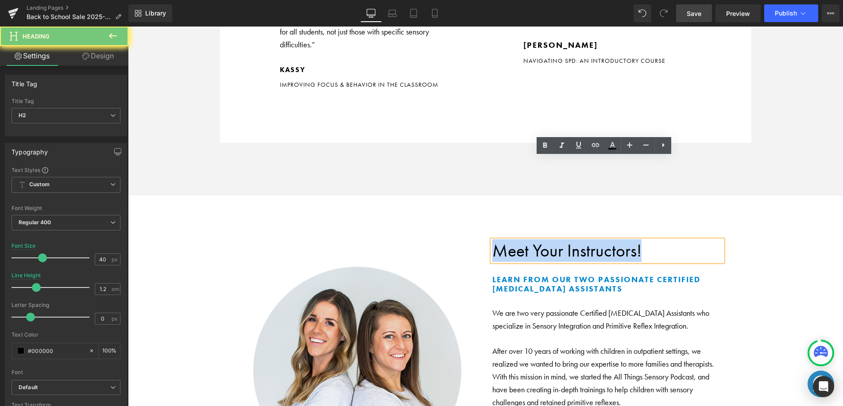
click at [551, 240] on h2 "Meet Your Instructors!" at bounding box center [607, 250] width 230 height 21
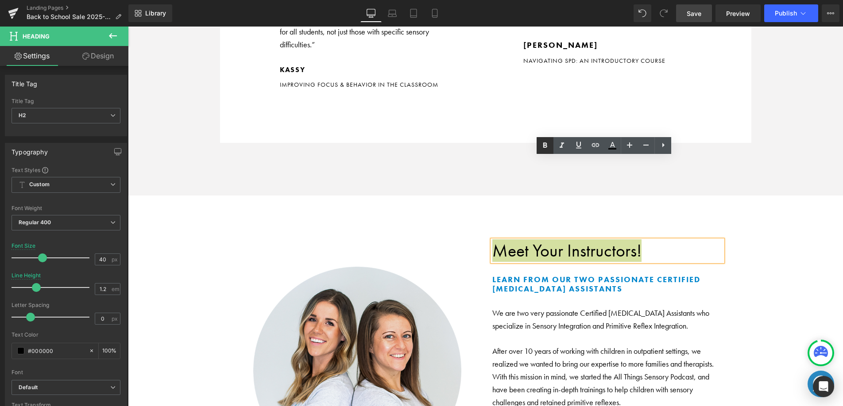
click at [548, 151] on link at bounding box center [544, 145] width 17 height 17
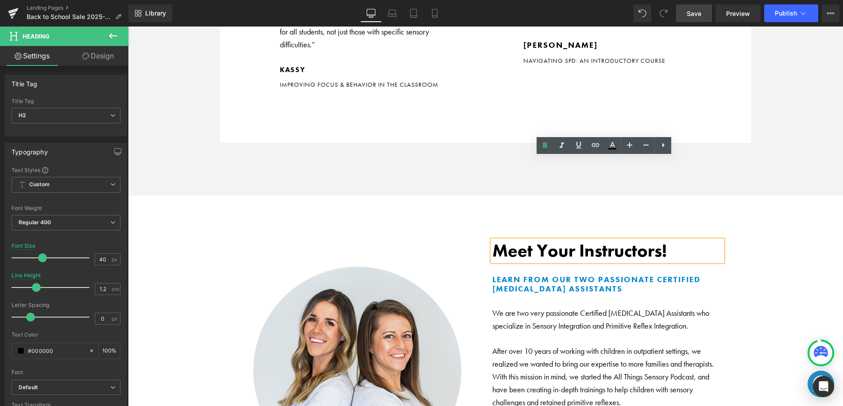
click at [682, 12] on link "Save" at bounding box center [694, 13] width 36 height 18
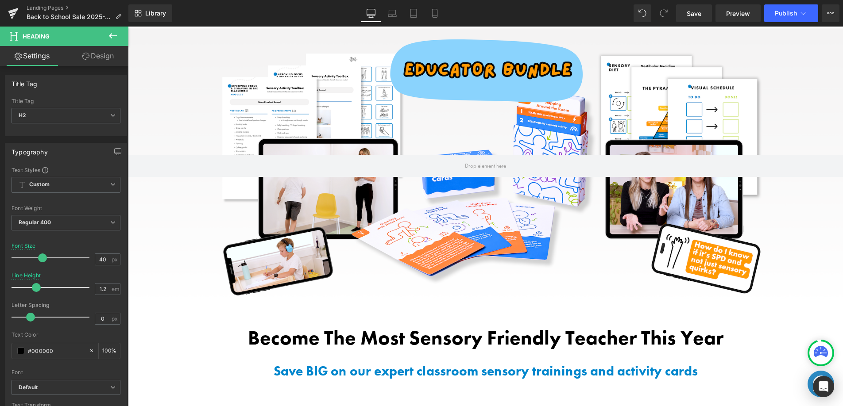
scroll to position [285, 0]
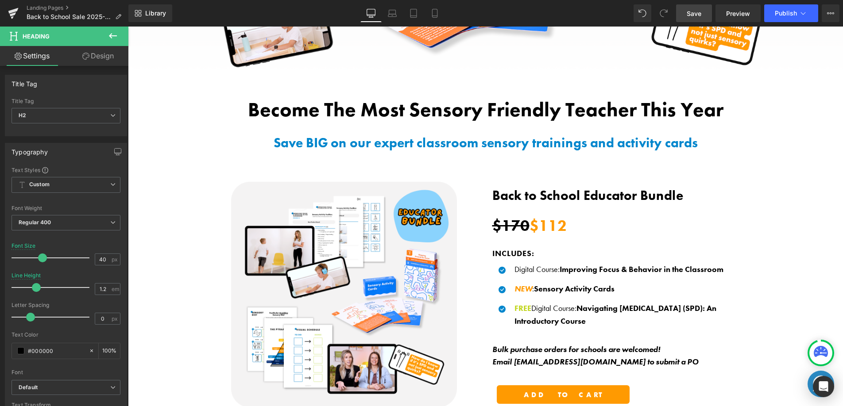
click at [694, 9] on span "Save" at bounding box center [693, 13] width 15 height 9
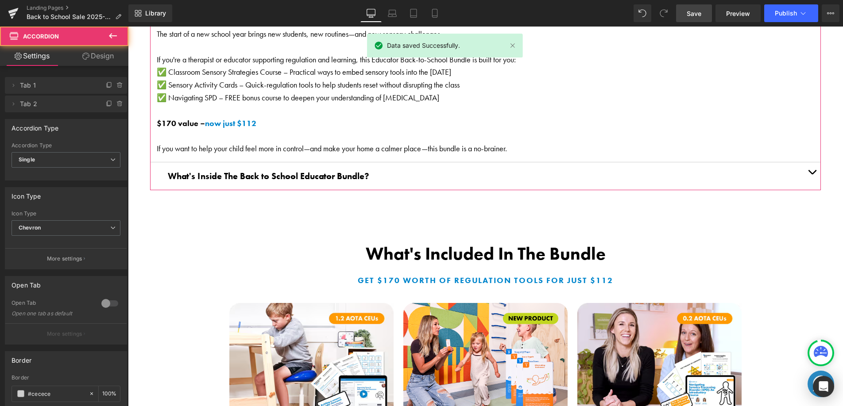
click at [803, 174] on button "button" at bounding box center [812, 175] width 18 height 27
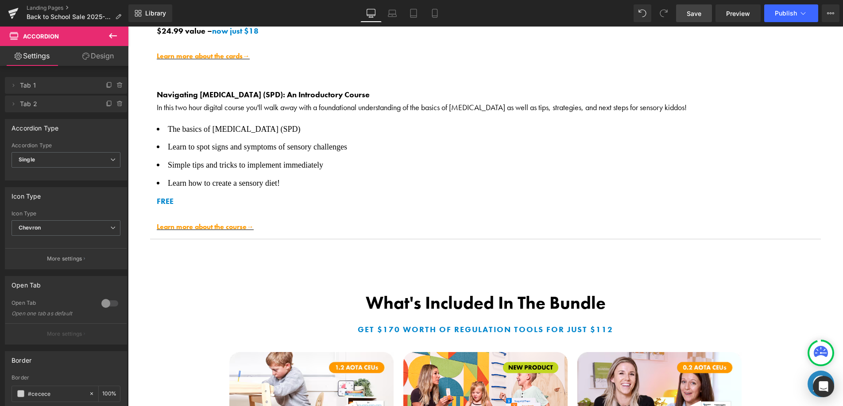
scroll to position [1567, 0]
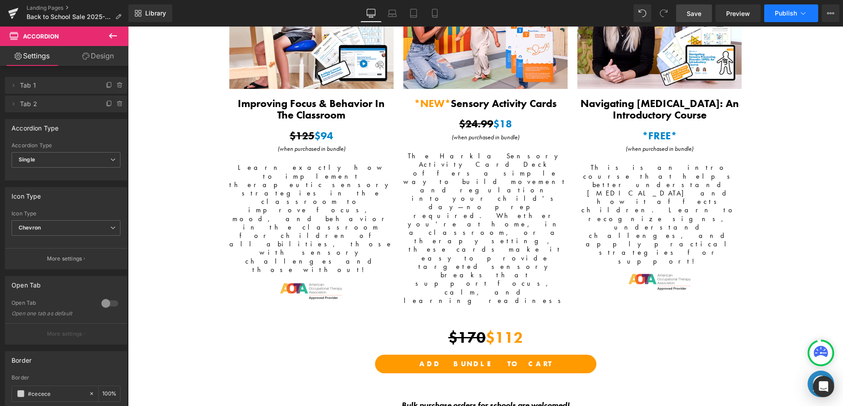
click at [787, 15] on span "Publish" at bounding box center [786, 13] width 22 height 7
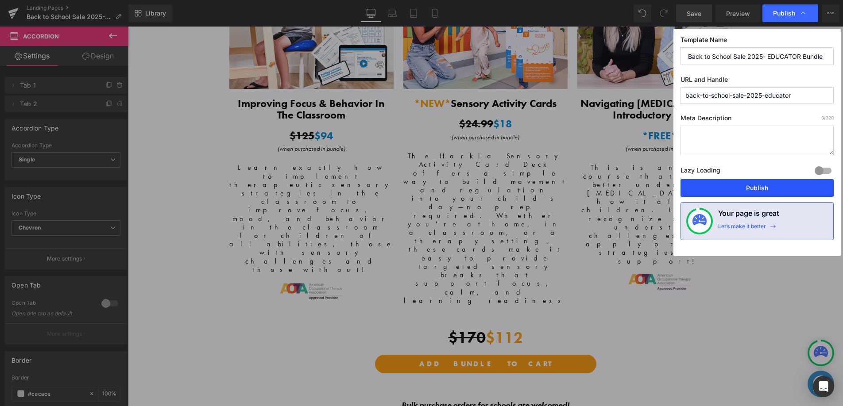
click at [733, 190] on button "Publish" at bounding box center [756, 188] width 153 height 18
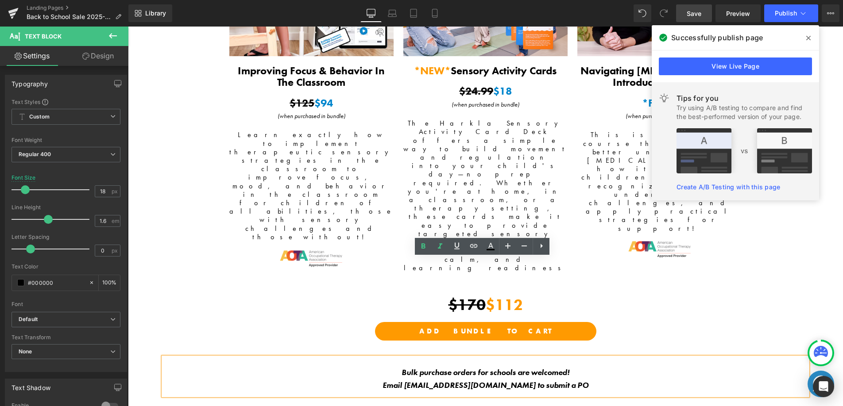
scroll to position [1617, 0]
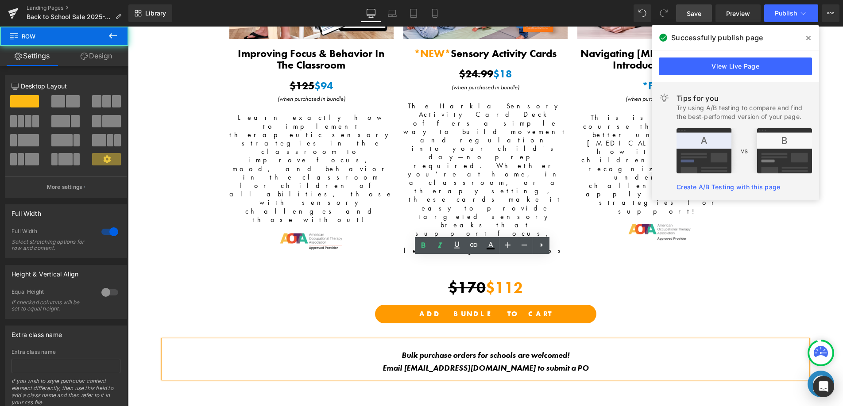
click at [673, 323] on div "What's Included In The Bundle Text Block Get $170 worth of regulation tools for…" at bounding box center [485, 114] width 715 height 608
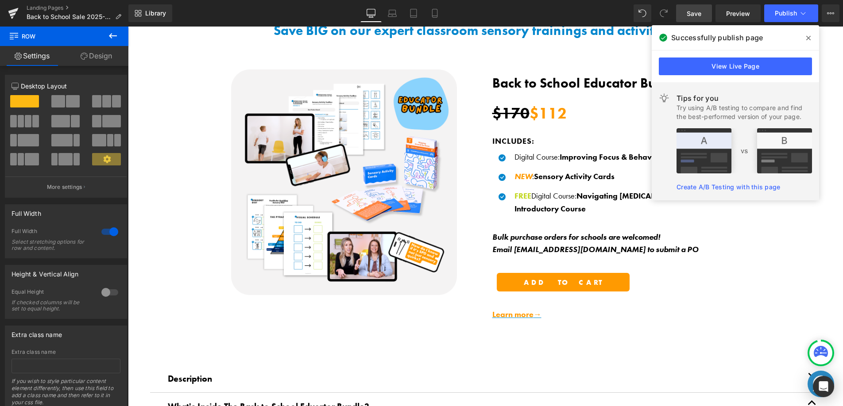
scroll to position [0, 0]
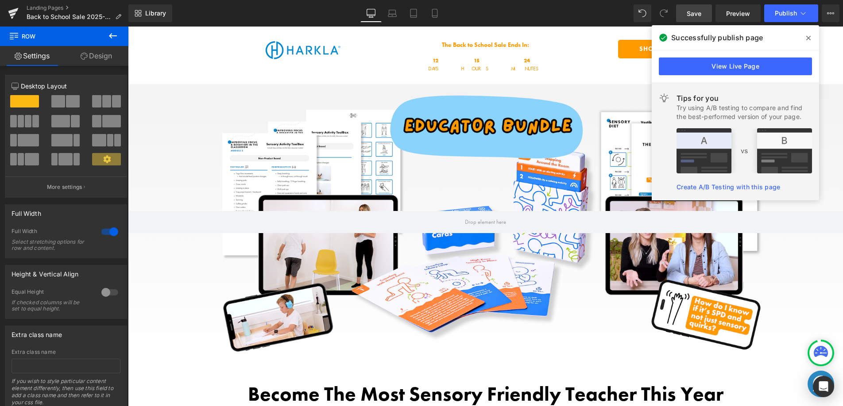
drag, startPoint x: 704, startPoint y: 15, endPoint x: 748, endPoint y: 11, distance: 44.1
click at [704, 15] on link "Save" at bounding box center [694, 13] width 36 height 18
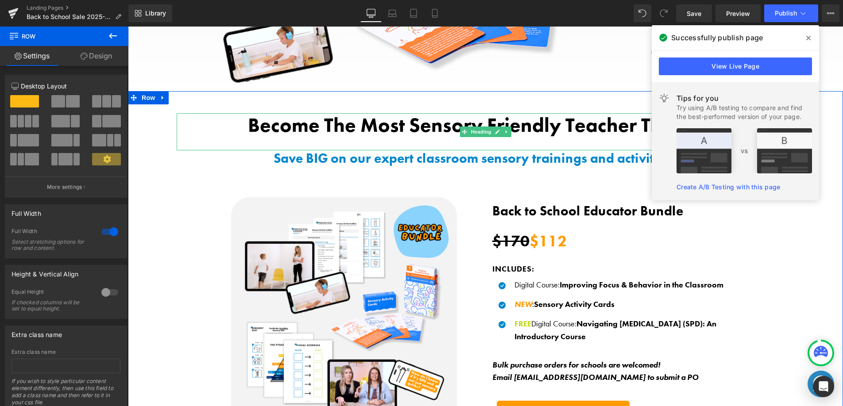
scroll to position [300, 0]
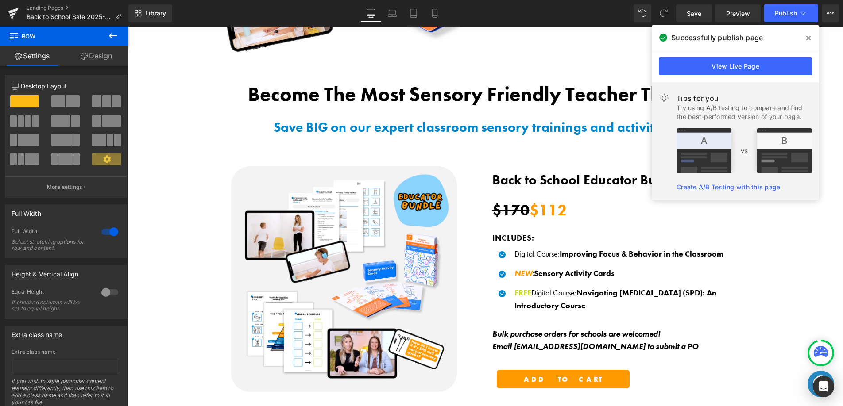
click at [808, 35] on icon at bounding box center [808, 38] width 4 height 7
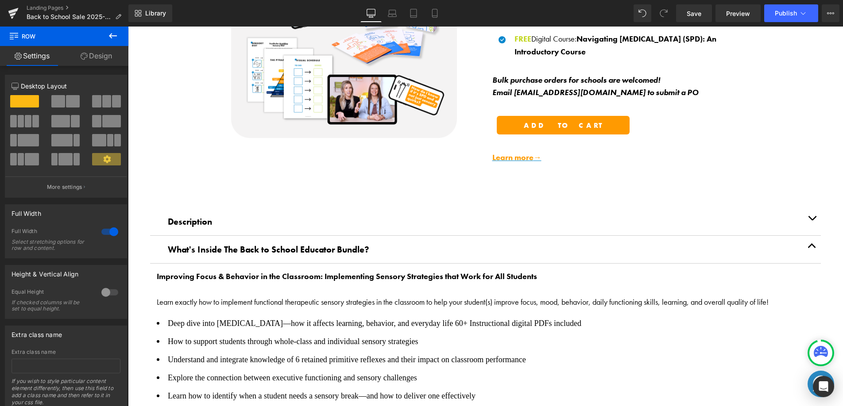
scroll to position [609, 0]
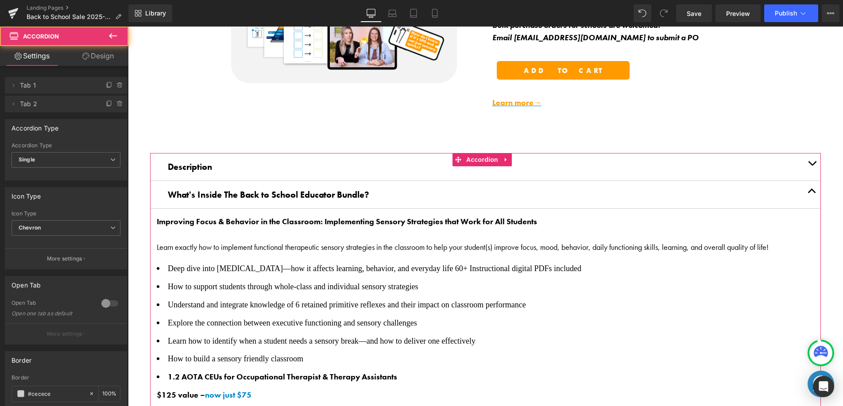
click at [804, 185] on button "button" at bounding box center [812, 194] width 18 height 27
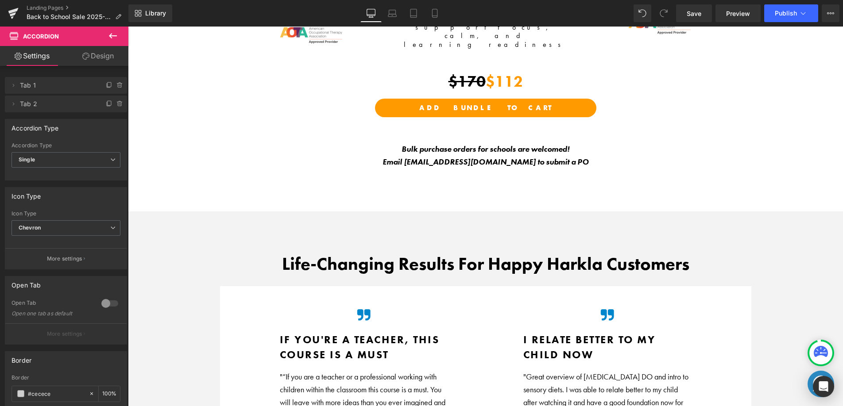
scroll to position [1222, 0]
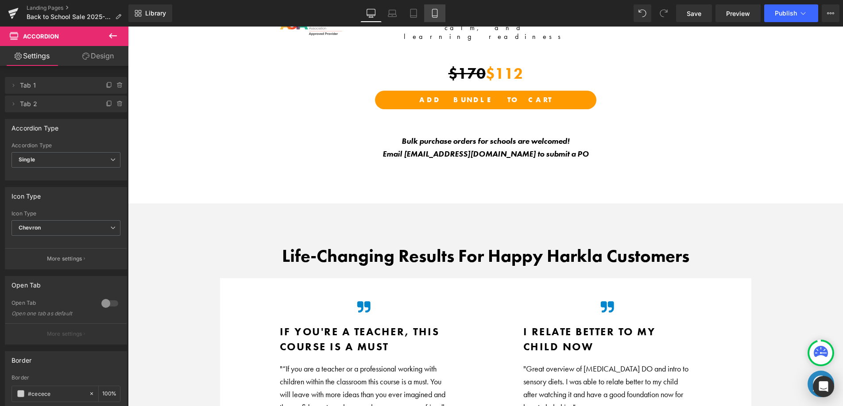
click at [438, 9] on icon at bounding box center [434, 13] width 9 height 9
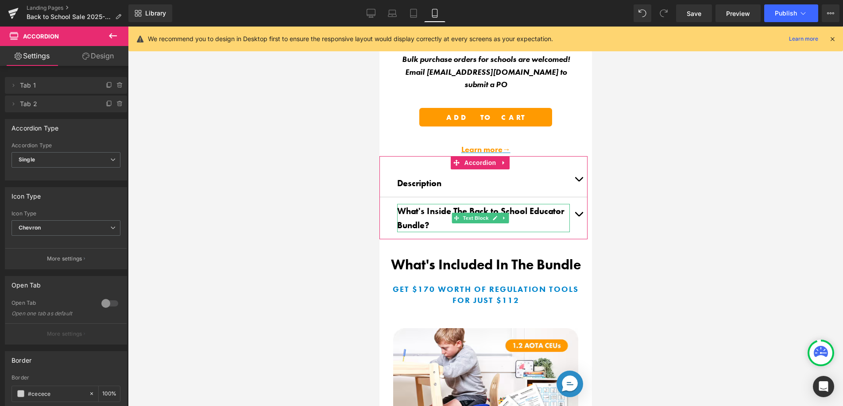
scroll to position [555, 0]
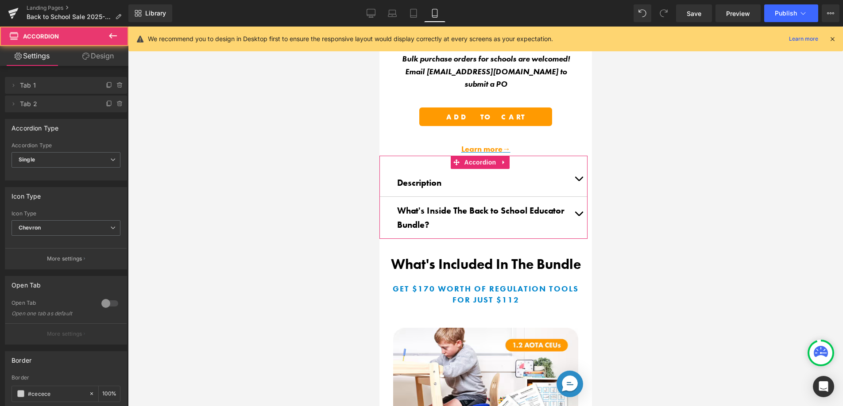
click at [570, 214] on button "button" at bounding box center [578, 218] width 18 height 42
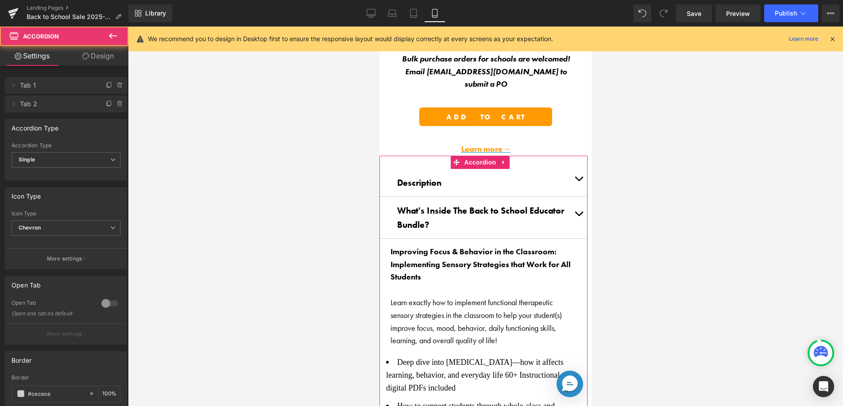
click at [571, 213] on button "button" at bounding box center [578, 218] width 18 height 42
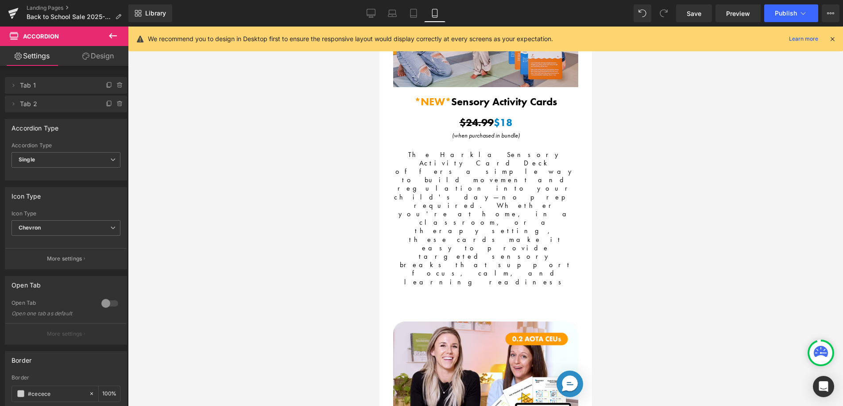
scroll to position [1252, 0]
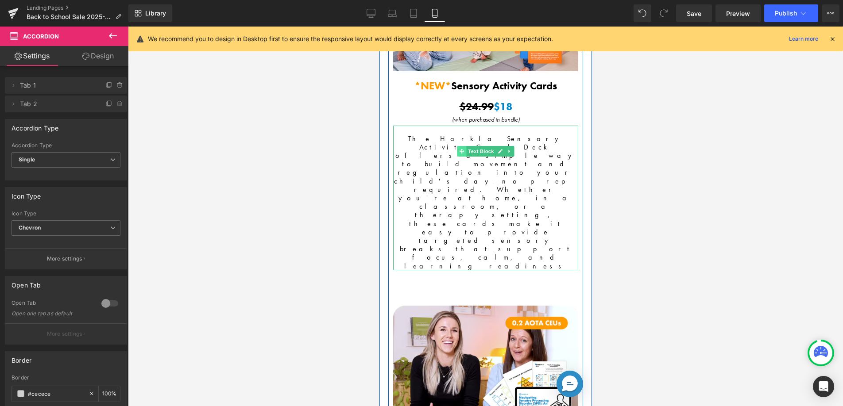
click at [462, 148] on div "The Harkla Sensory Activity Card Deck offers a simple way to build movement and…" at bounding box center [485, 198] width 185 height 145
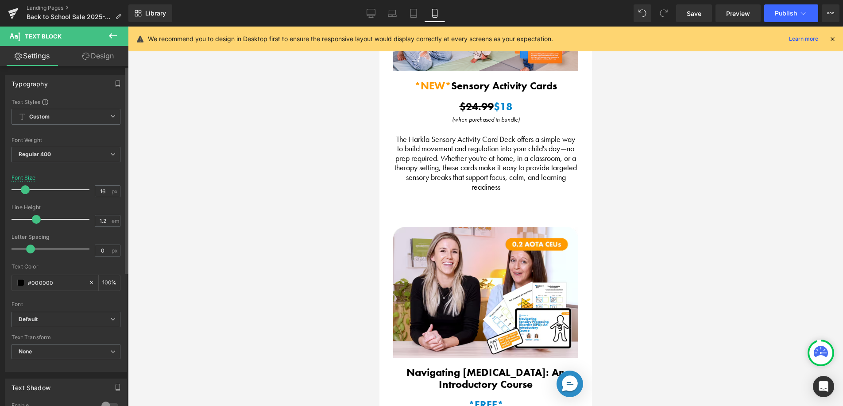
click at [27, 189] on span at bounding box center [25, 189] width 9 height 9
drag, startPoint x: 27, startPoint y: 190, endPoint x: 57, endPoint y: 189, distance: 30.1
click at [26, 189] on span at bounding box center [25, 189] width 9 height 9
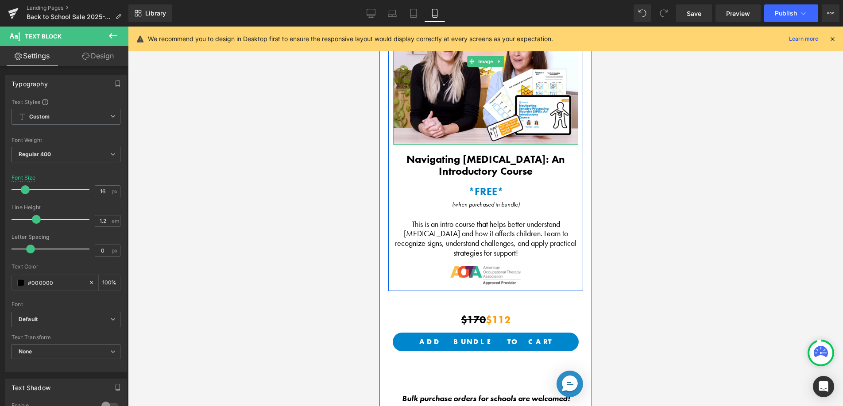
scroll to position [1626, 0]
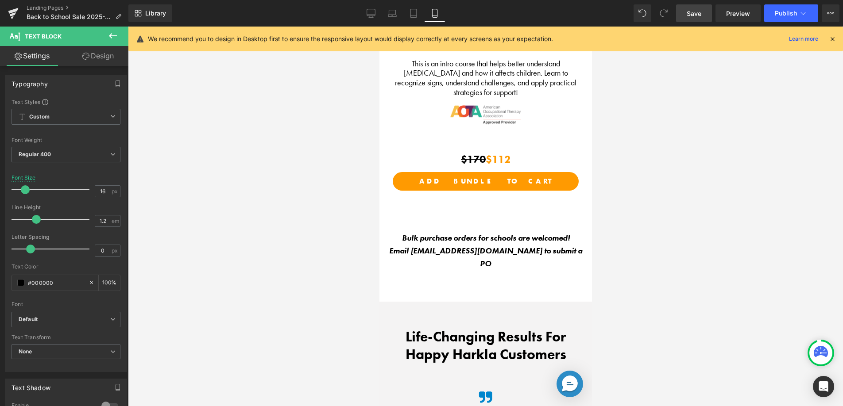
click at [696, 21] on link "Save" at bounding box center [694, 13] width 36 height 18
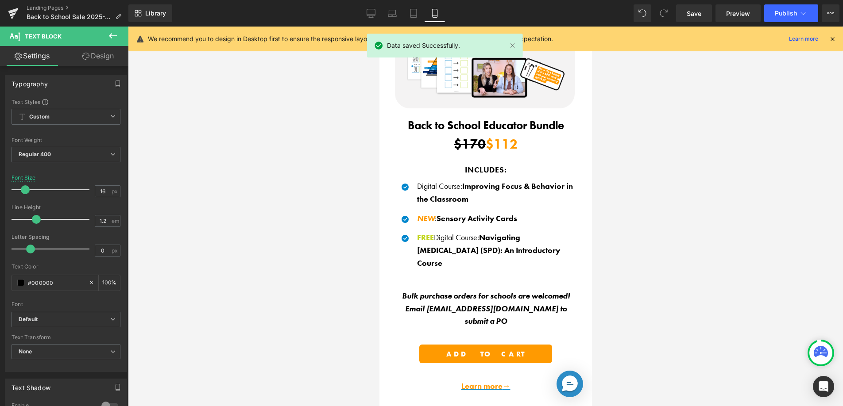
scroll to position [0, 0]
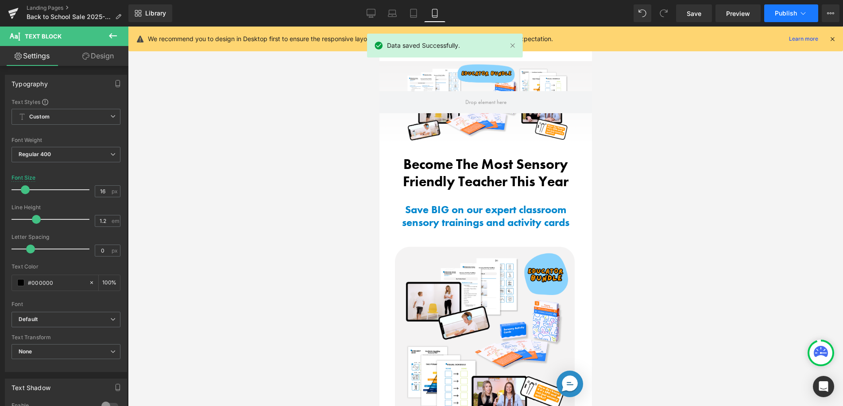
click at [782, 19] on button "Publish" at bounding box center [791, 13] width 54 height 18
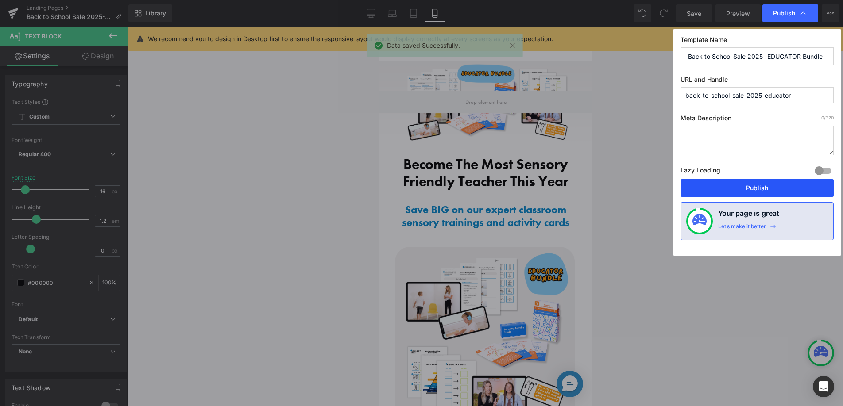
click at [742, 181] on button "Publish" at bounding box center [756, 188] width 153 height 18
